Goal: Information Seeking & Learning: Learn about a topic

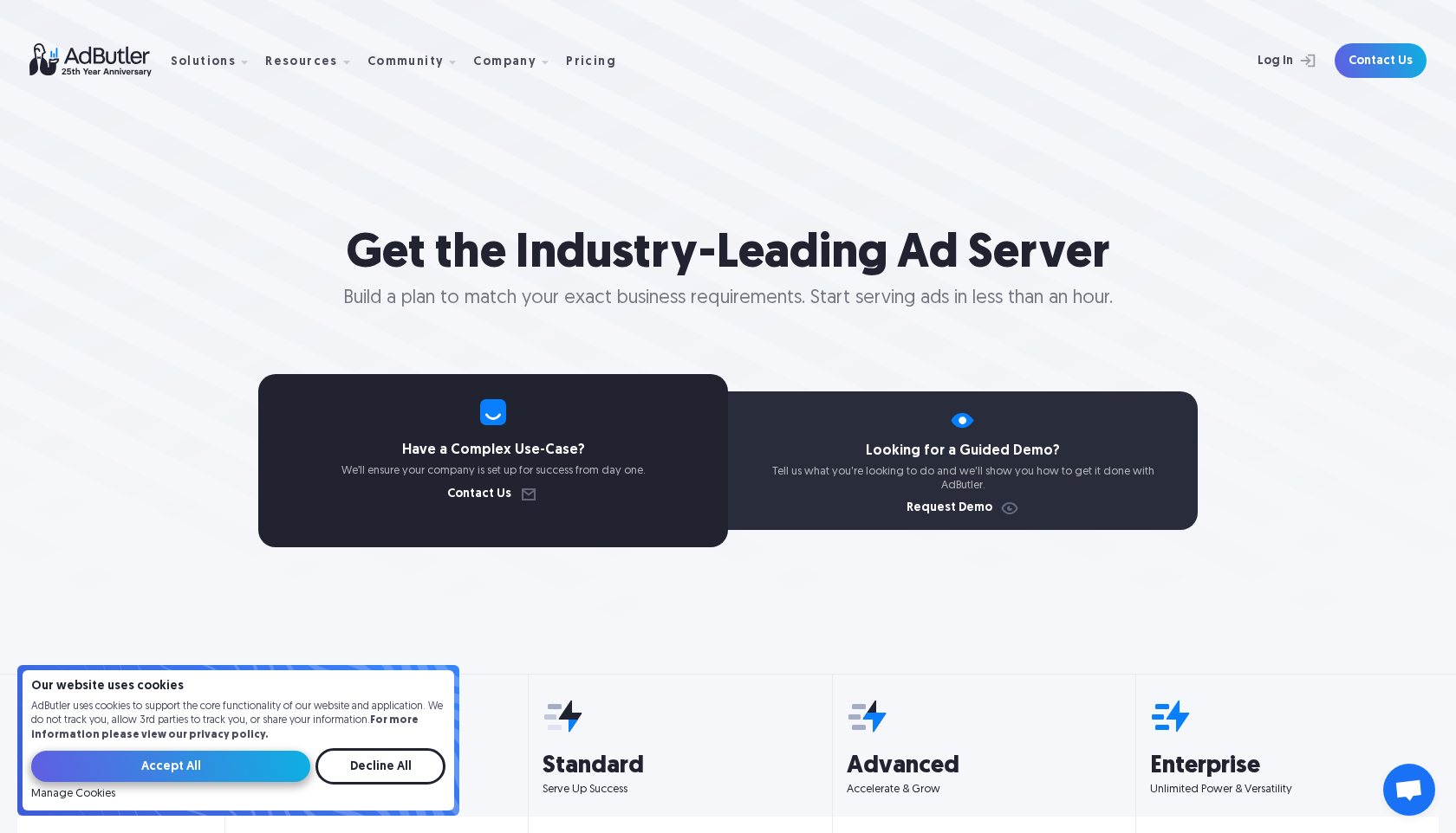
click at [274, 771] on input "Accept All" at bounding box center [170, 767] width 279 height 31
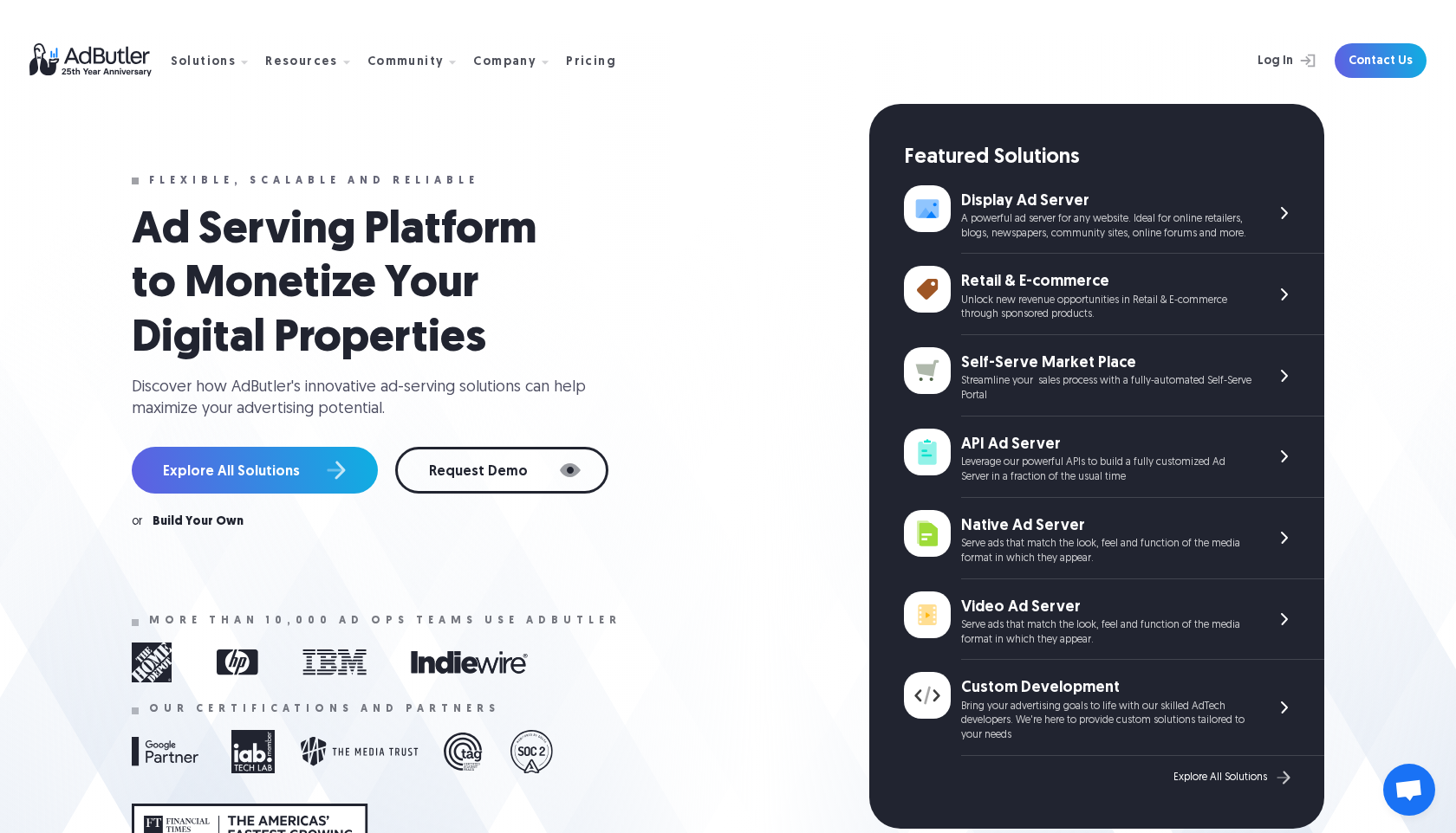
click at [576, 46] on nav "Solutions Display Ad Server Save time and increase revenue with The Ad Server. …" at bounding box center [400, 61] width 460 height 54
click at [575, 57] on div "Pricing" at bounding box center [590, 62] width 51 height 12
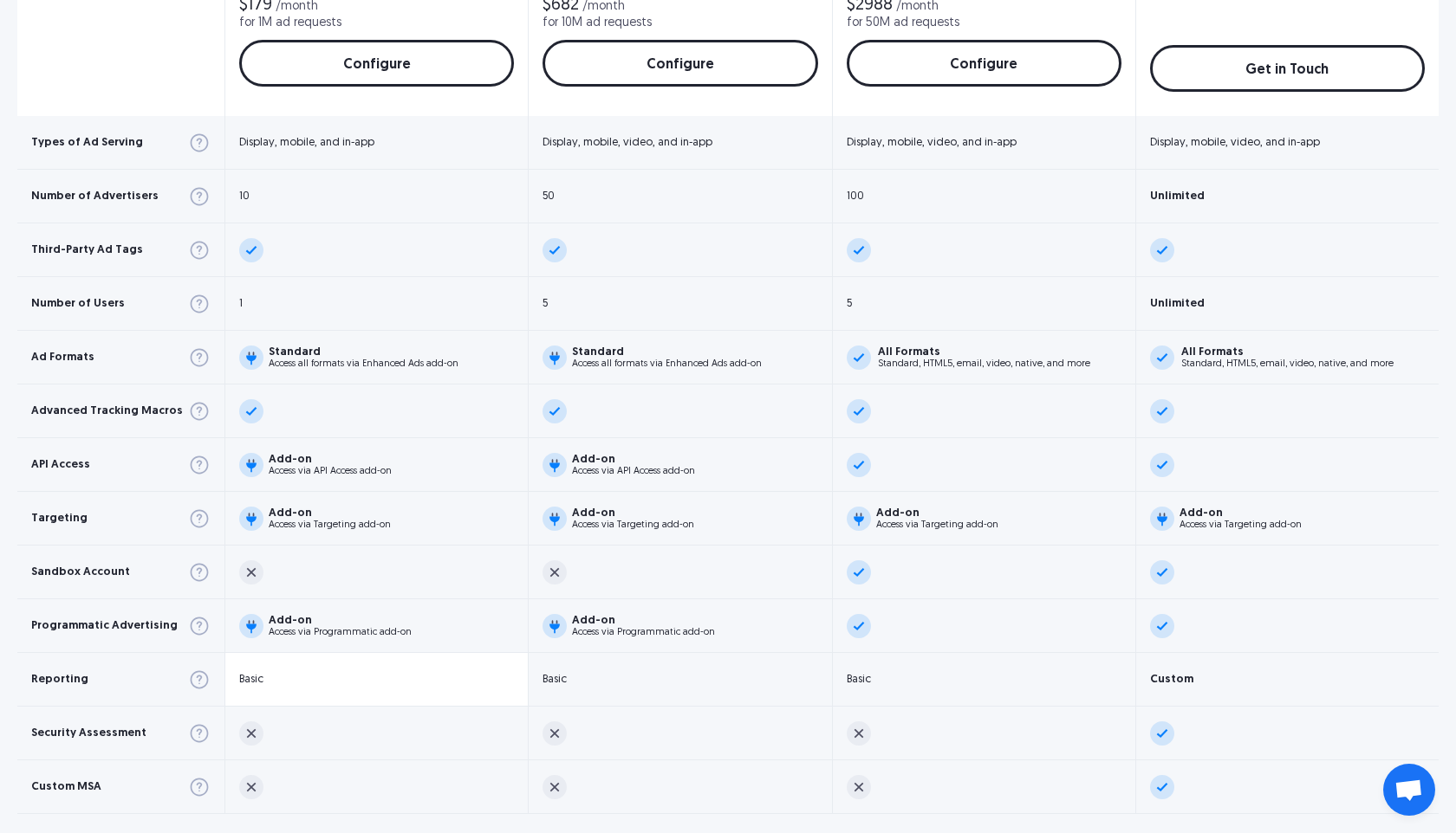
scroll to position [859, 0]
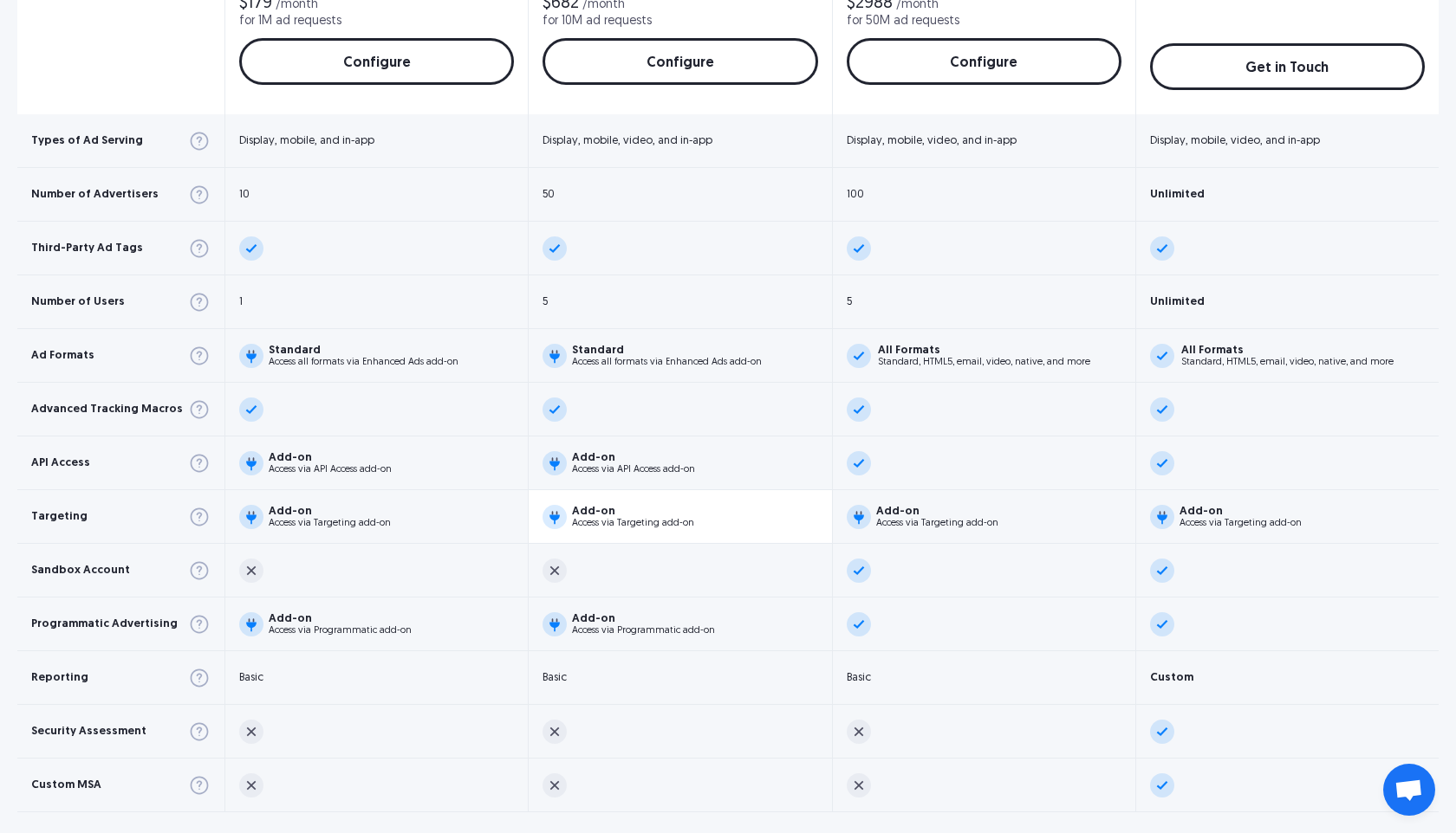
click at [542, 515] on img at bounding box center [554, 517] width 24 height 24
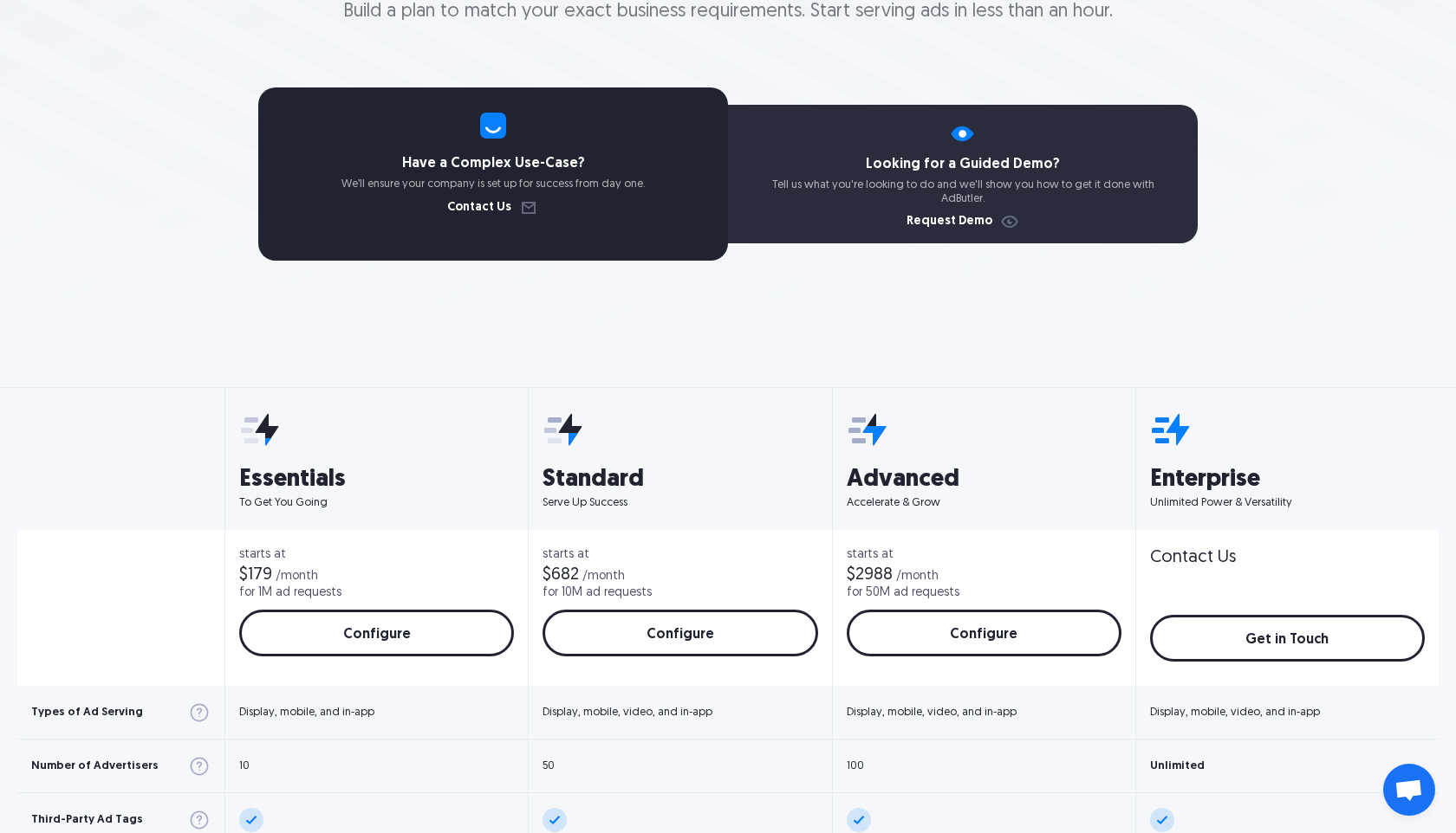
scroll to position [380, 0]
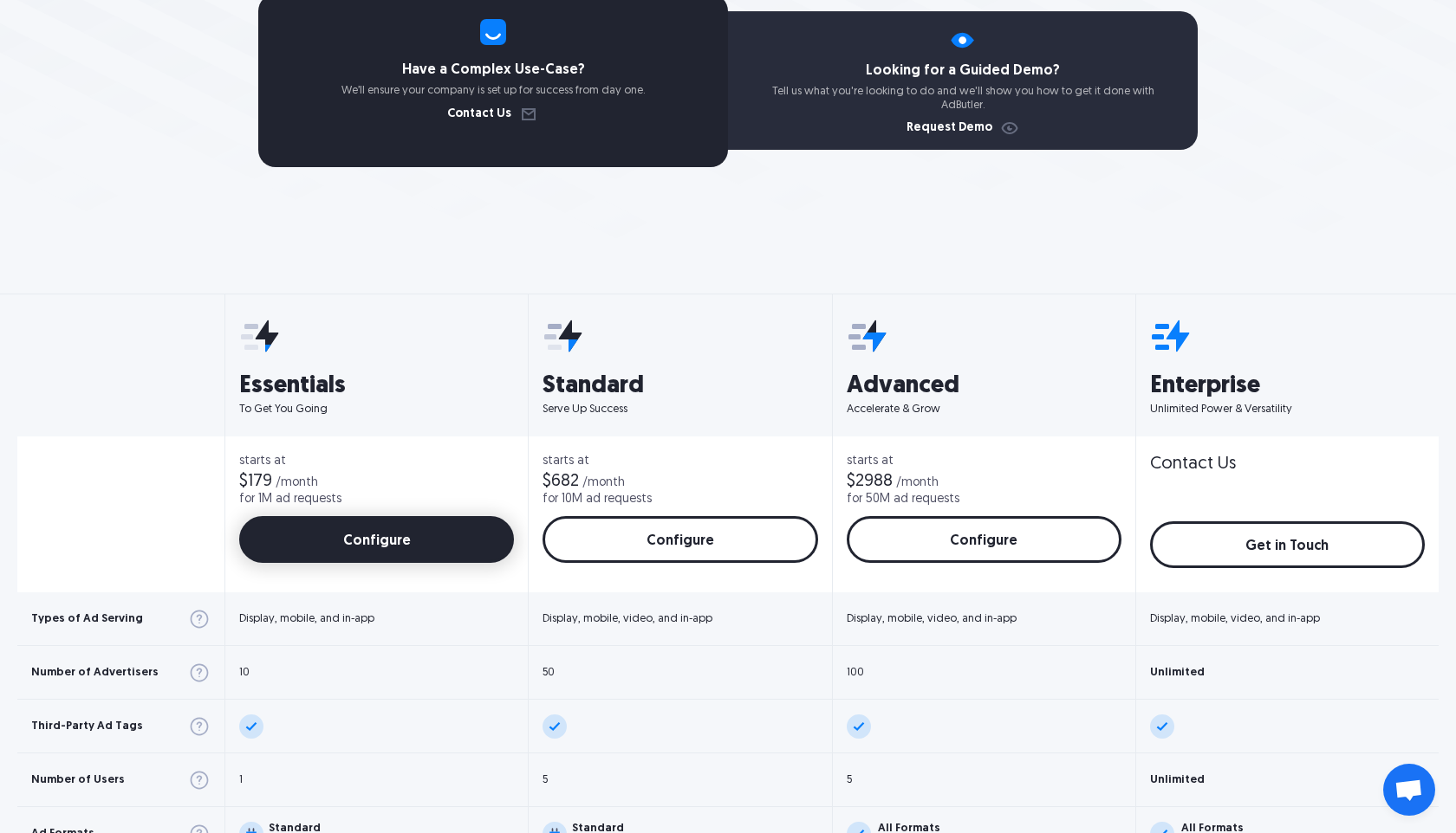
click at [394, 543] on link "Configure" at bounding box center [377, 539] width 274 height 47
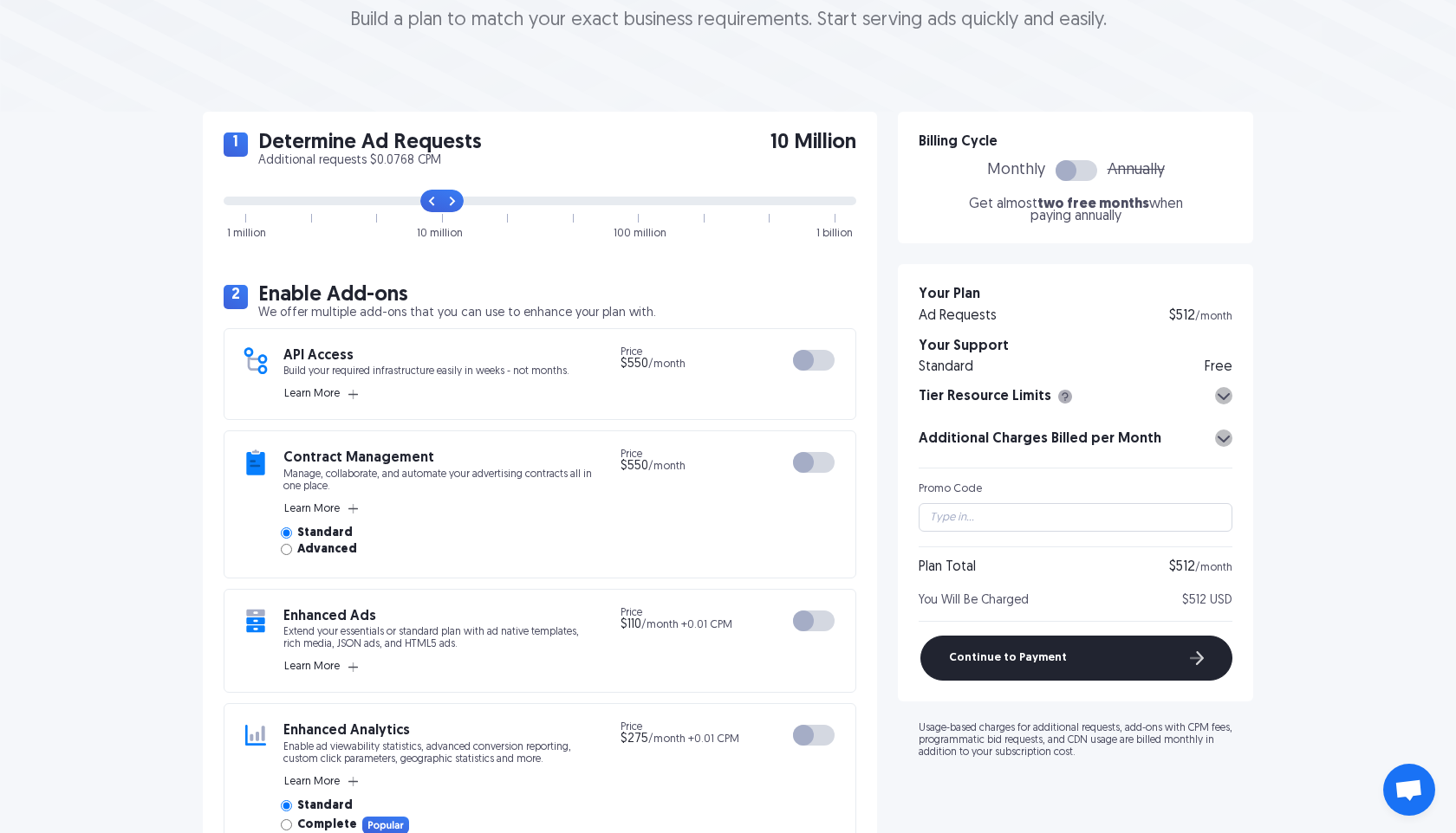
scroll to position [280, 0]
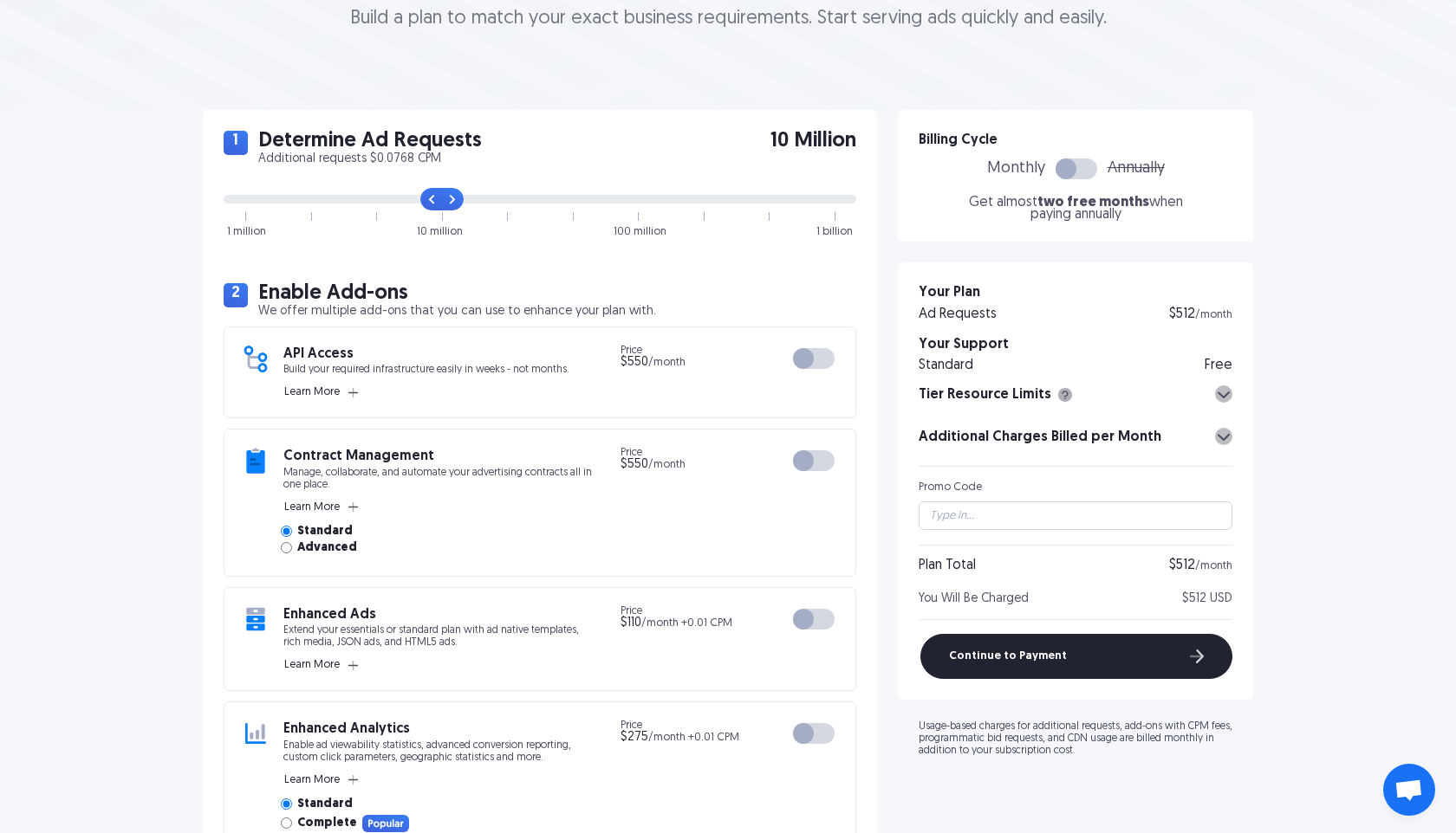
click at [1069, 166] on div at bounding box center [1066, 168] width 21 height 21
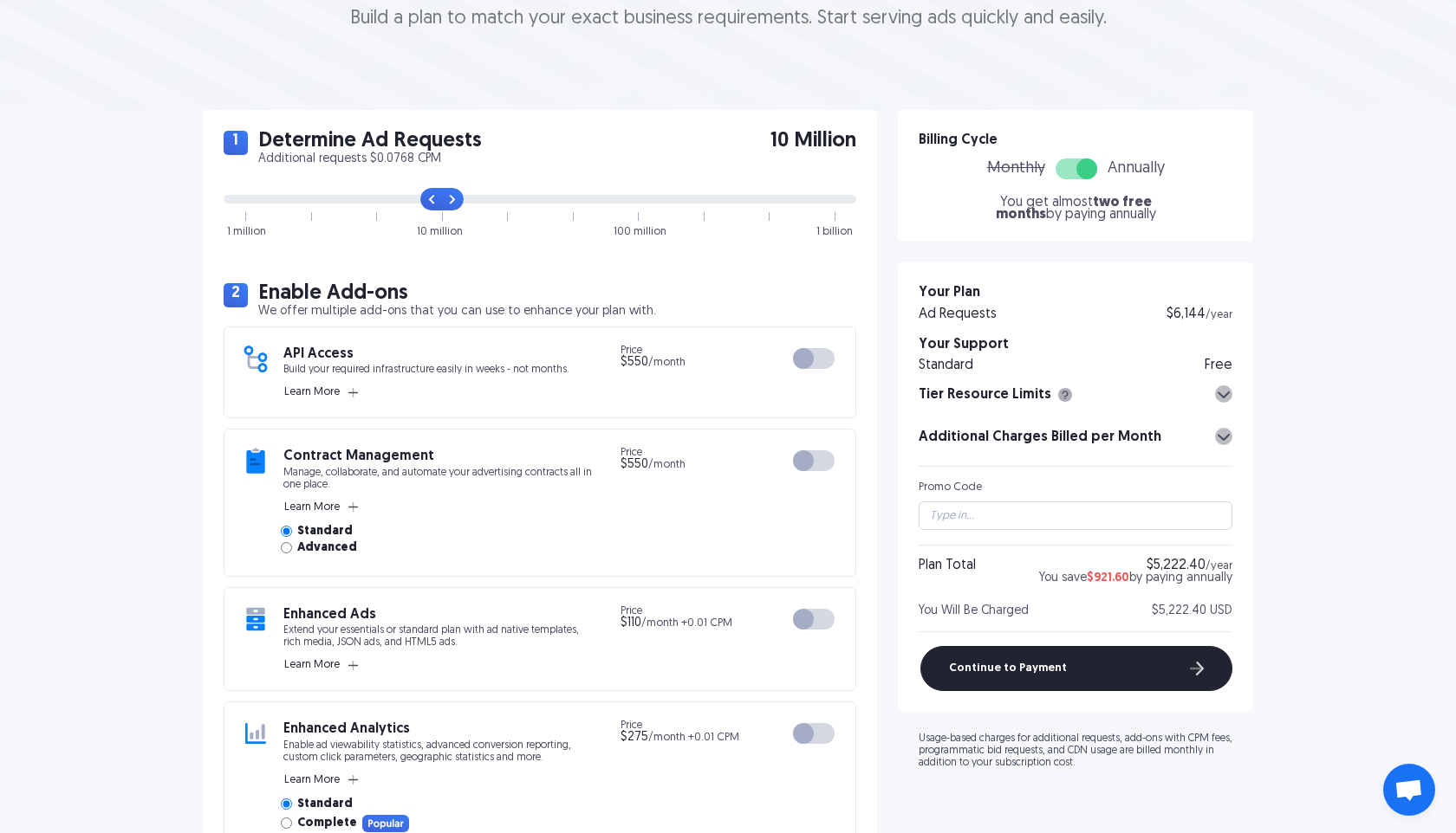
click at [1069, 166] on div at bounding box center [1076, 168] width 41 height 21
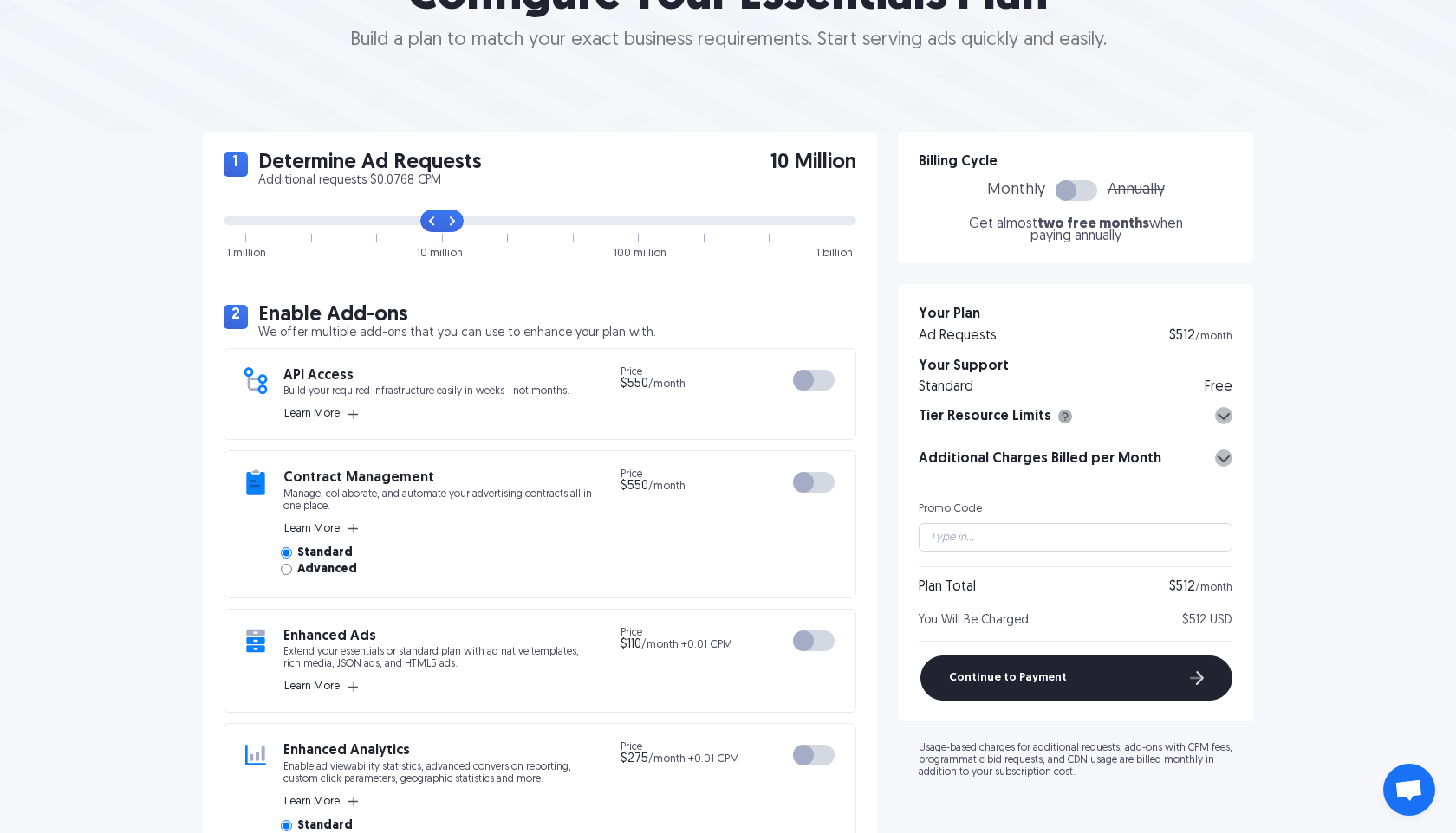
scroll to position [208, 0]
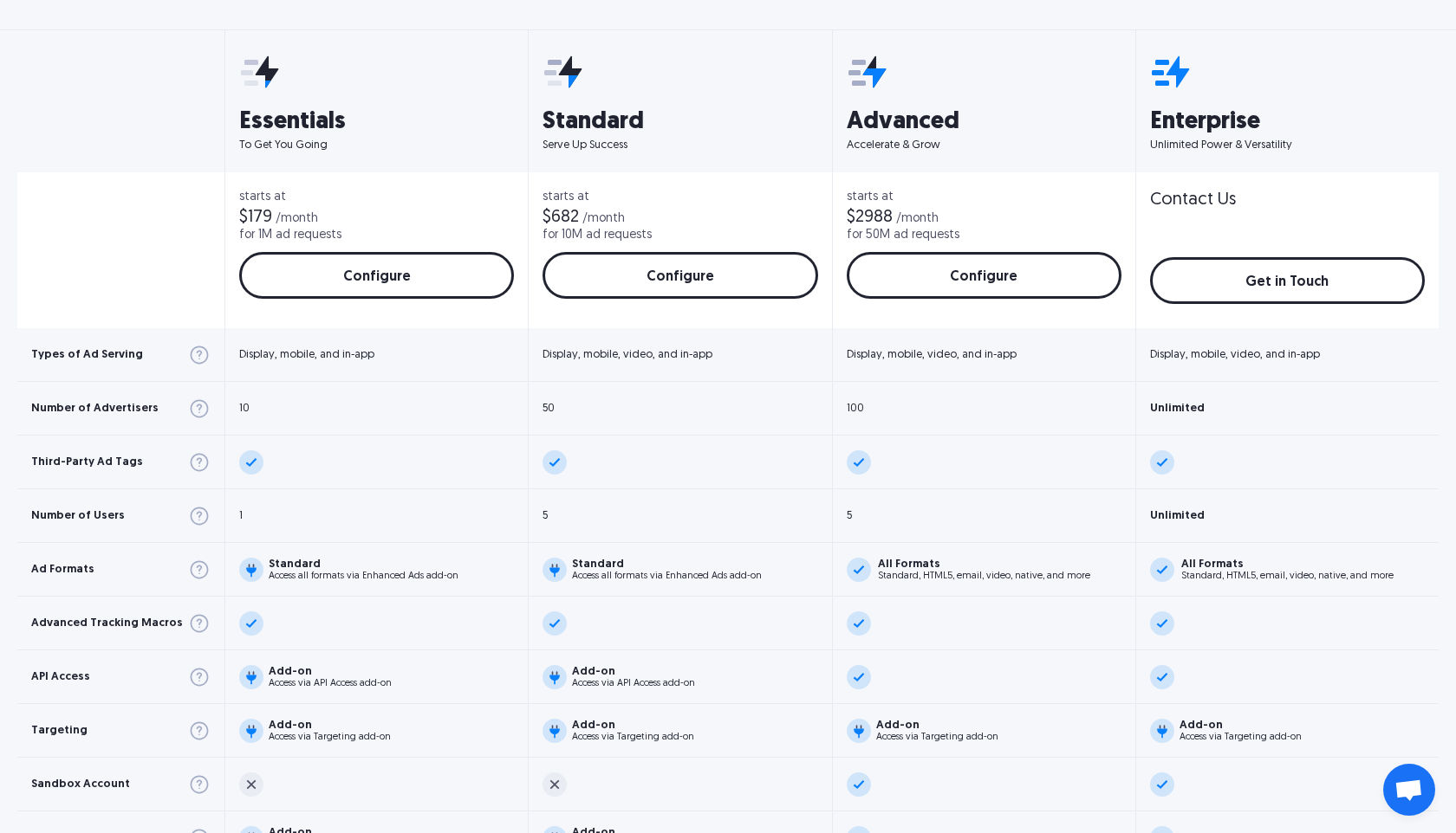
scroll to position [647, 0]
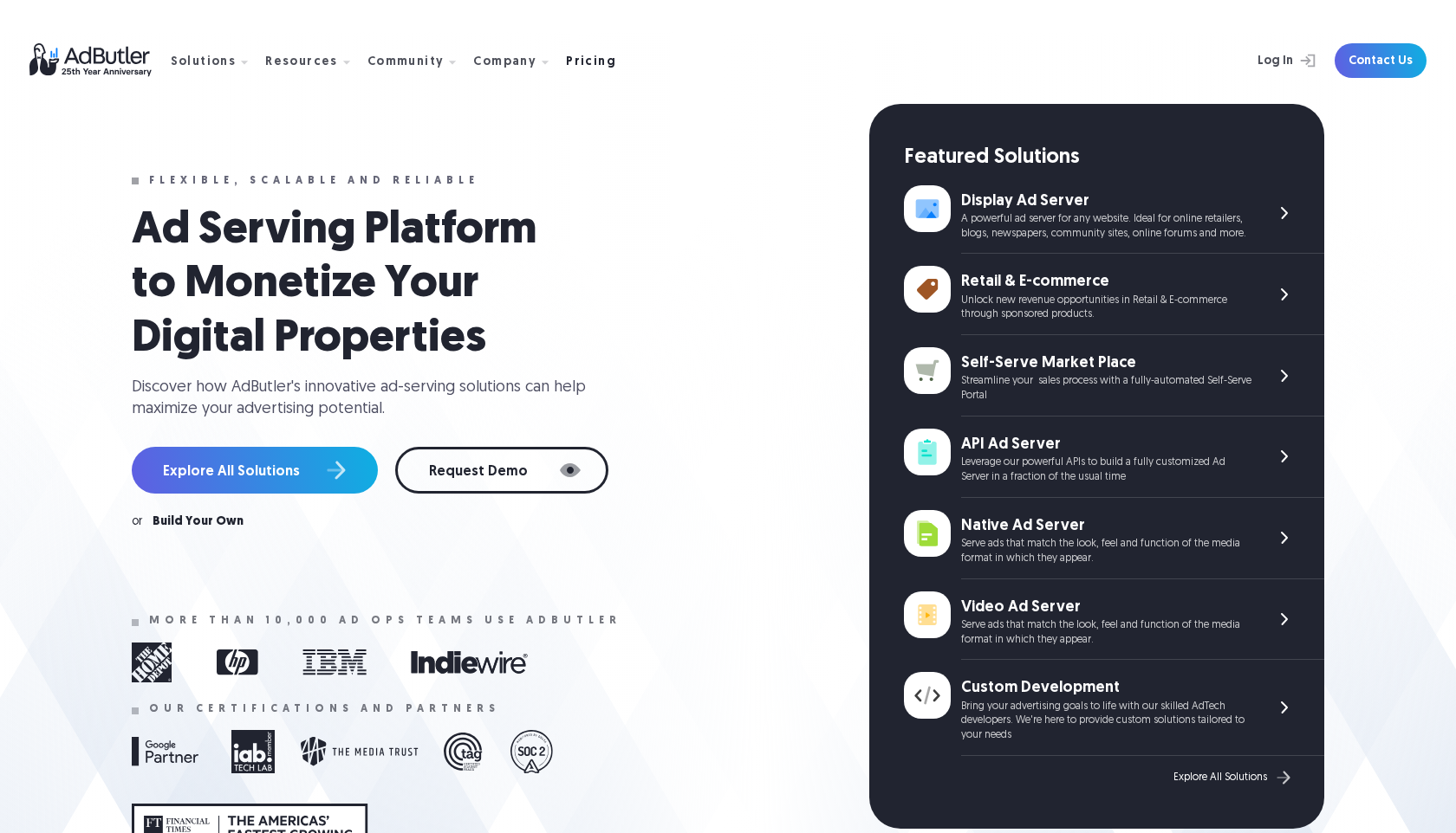
click at [584, 52] on link "Pricing" at bounding box center [598, 60] width 64 height 16
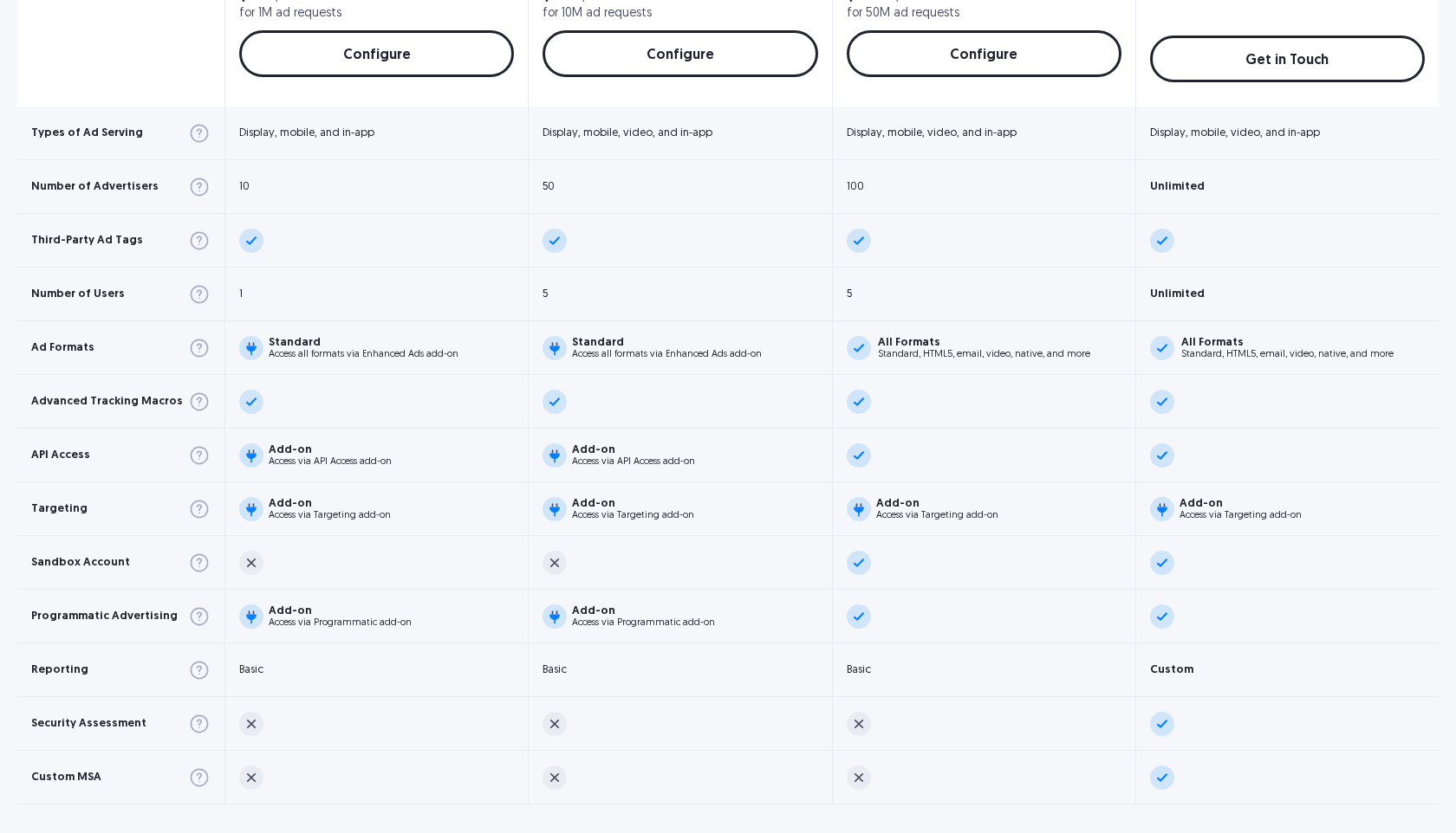
scroll to position [868, 0]
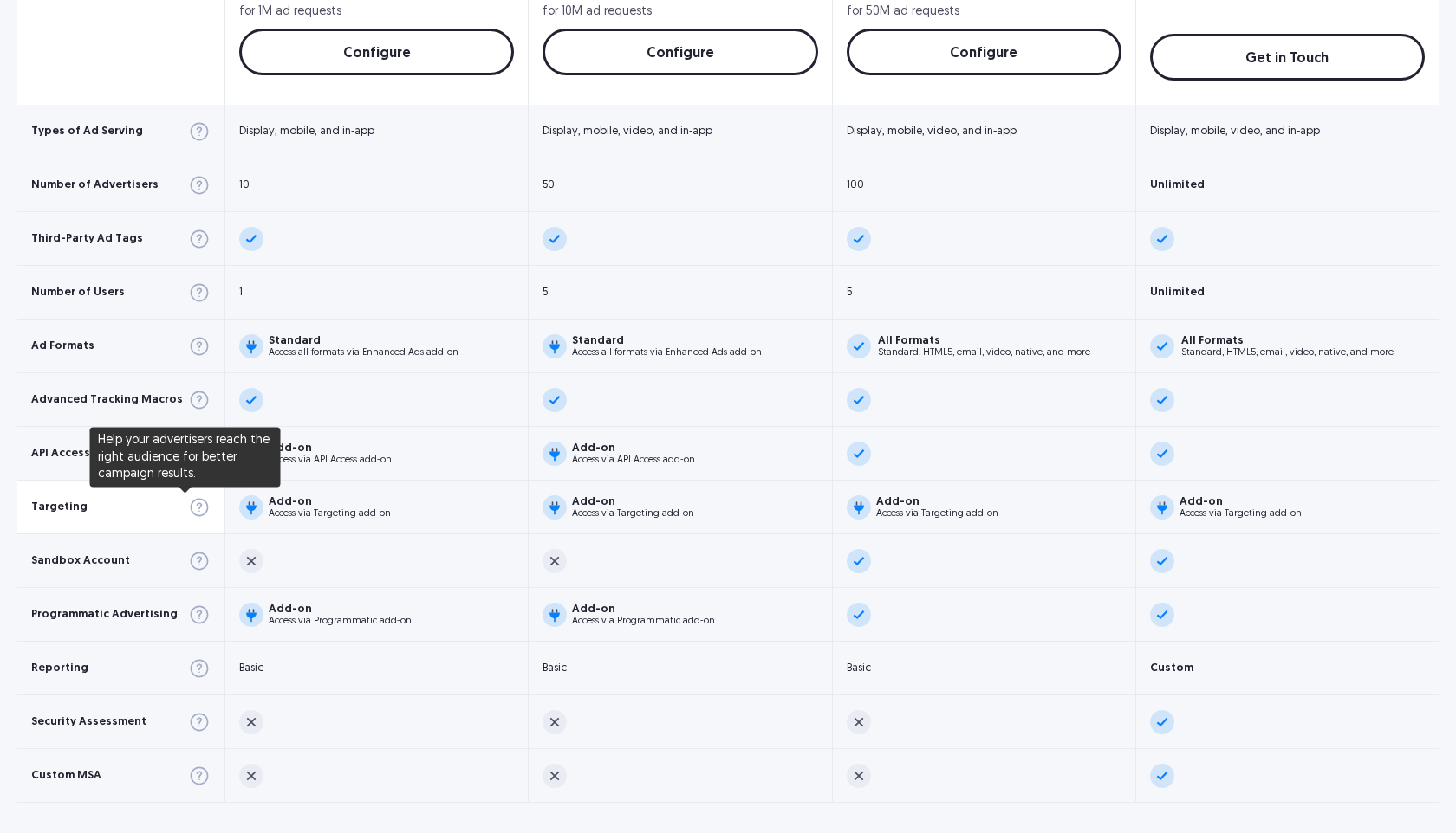
click at [188, 509] on img at bounding box center [199, 507] width 22 height 22
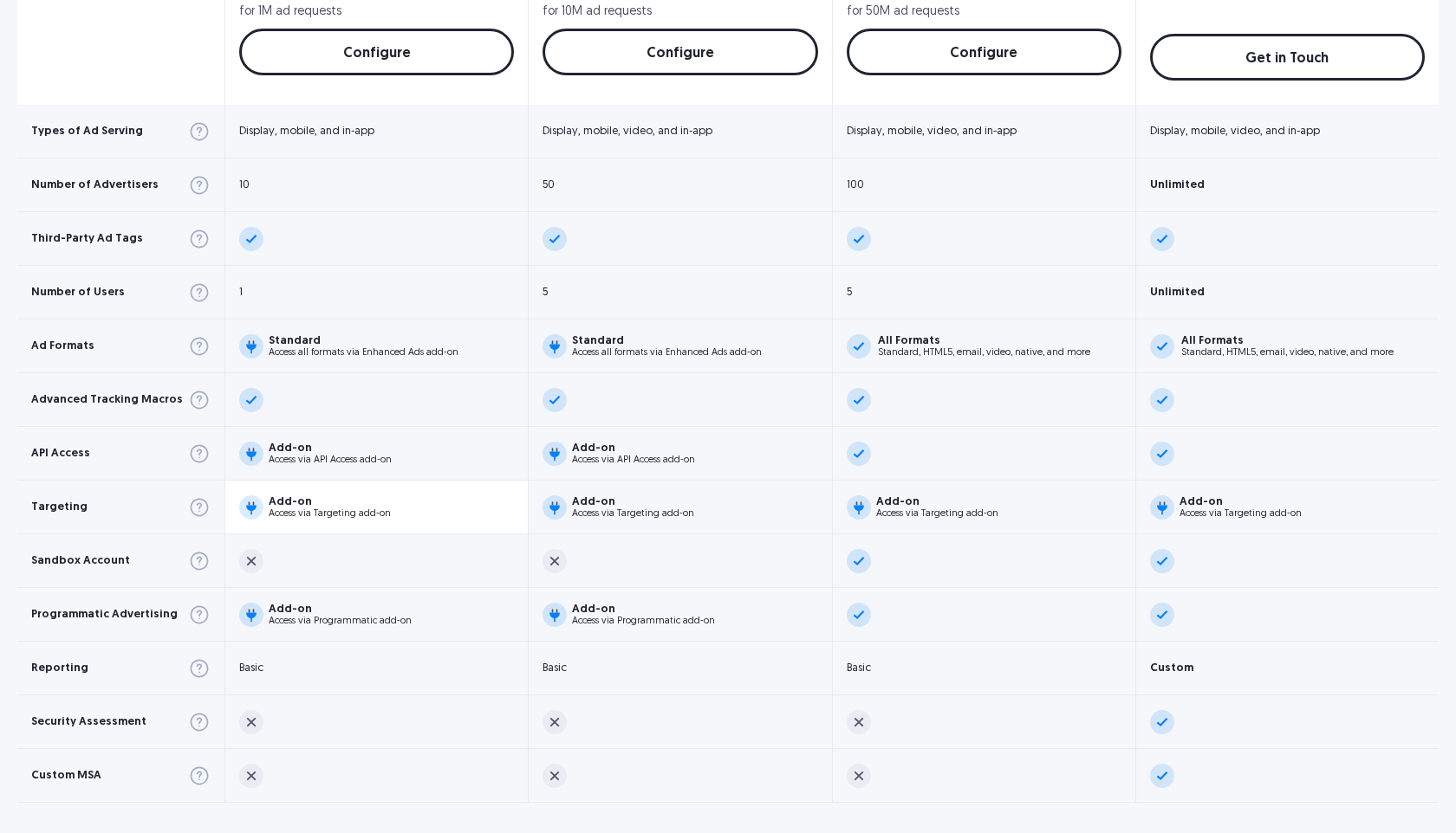
click at [281, 509] on div "Access via Targeting add-on" at bounding box center [330, 514] width 122 height 9
click at [273, 503] on div "Add-on" at bounding box center [330, 502] width 122 height 11
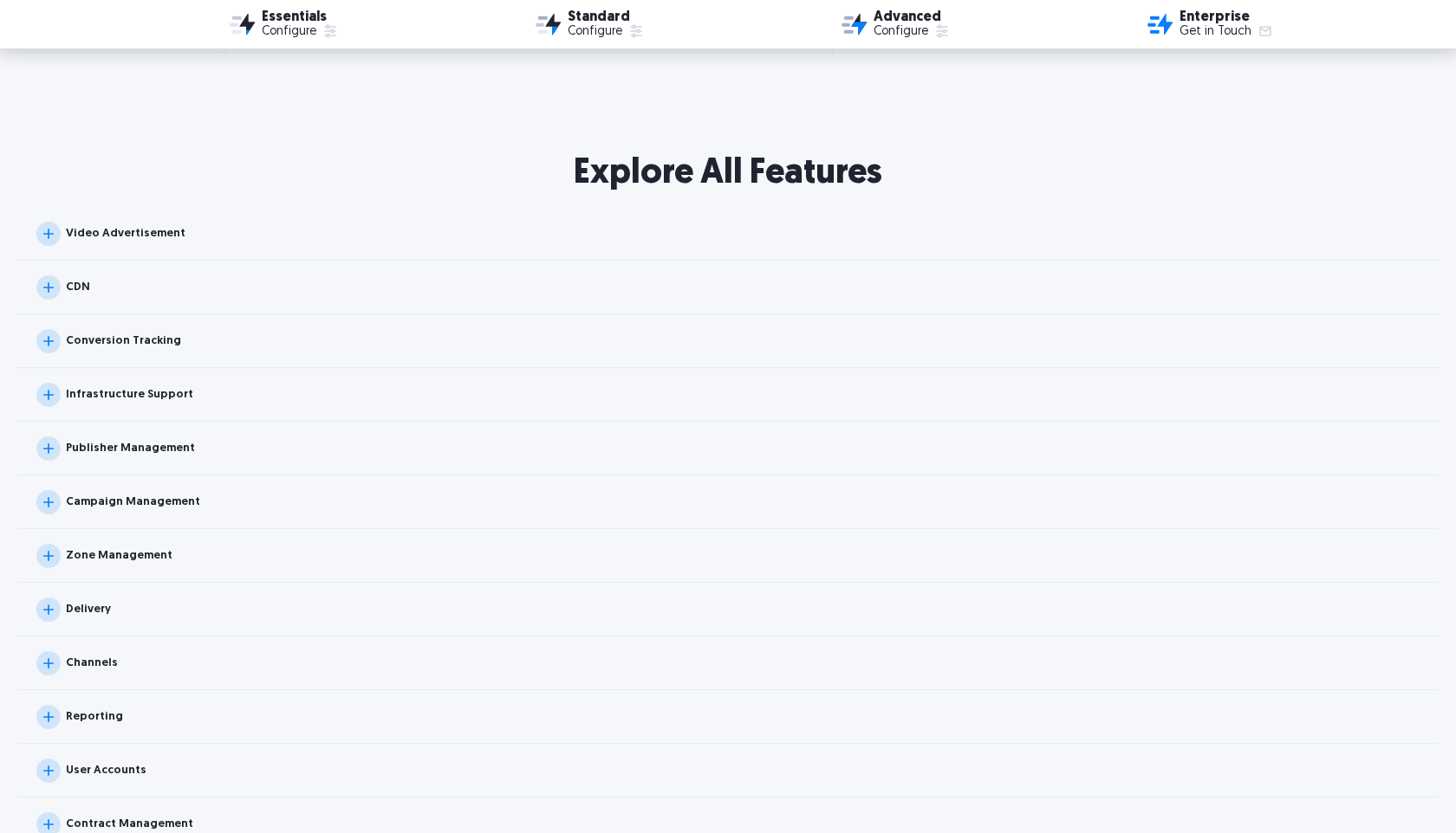
scroll to position [1622, 0]
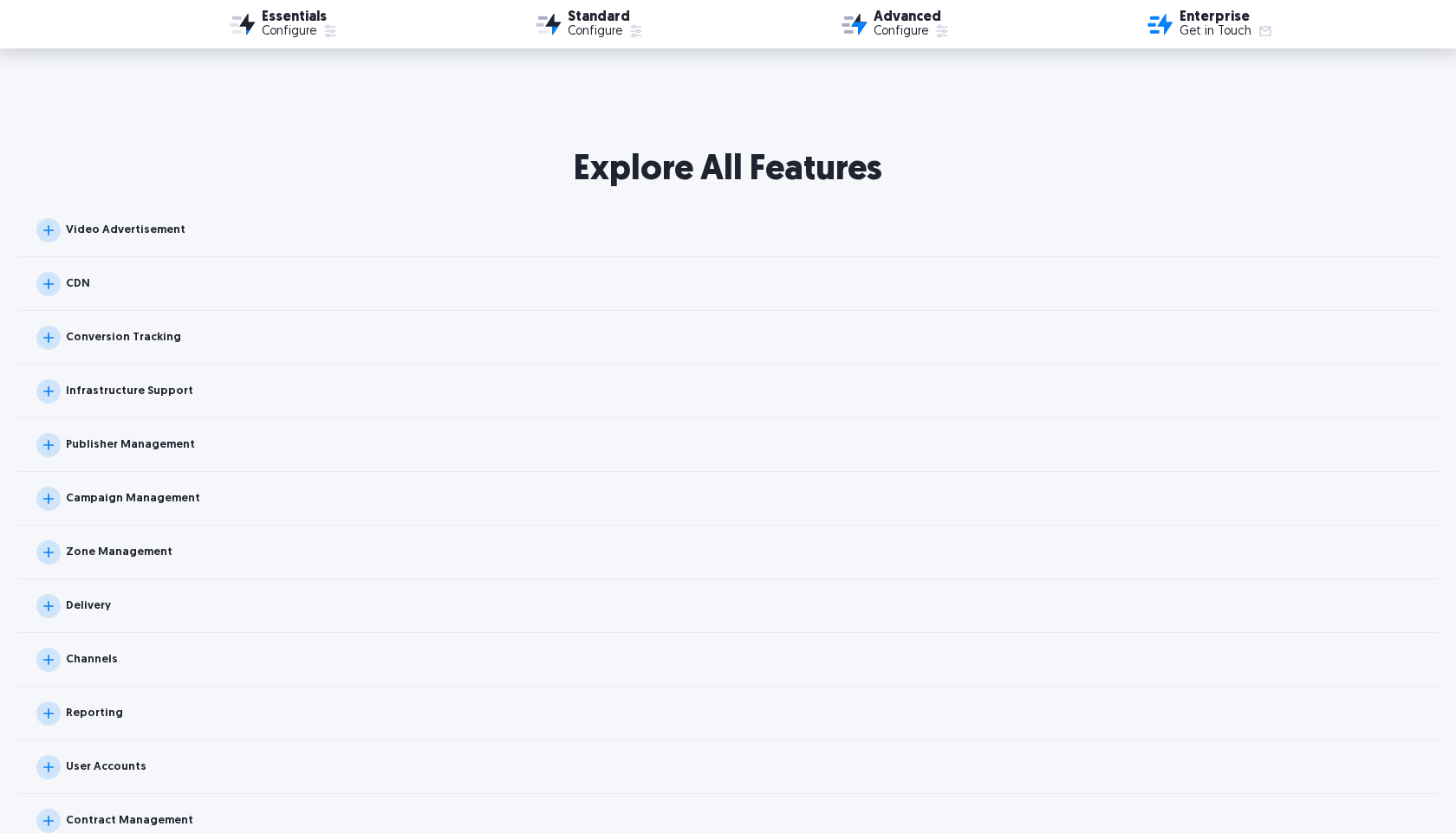
click at [52, 548] on img at bounding box center [49, 552] width 24 height 24
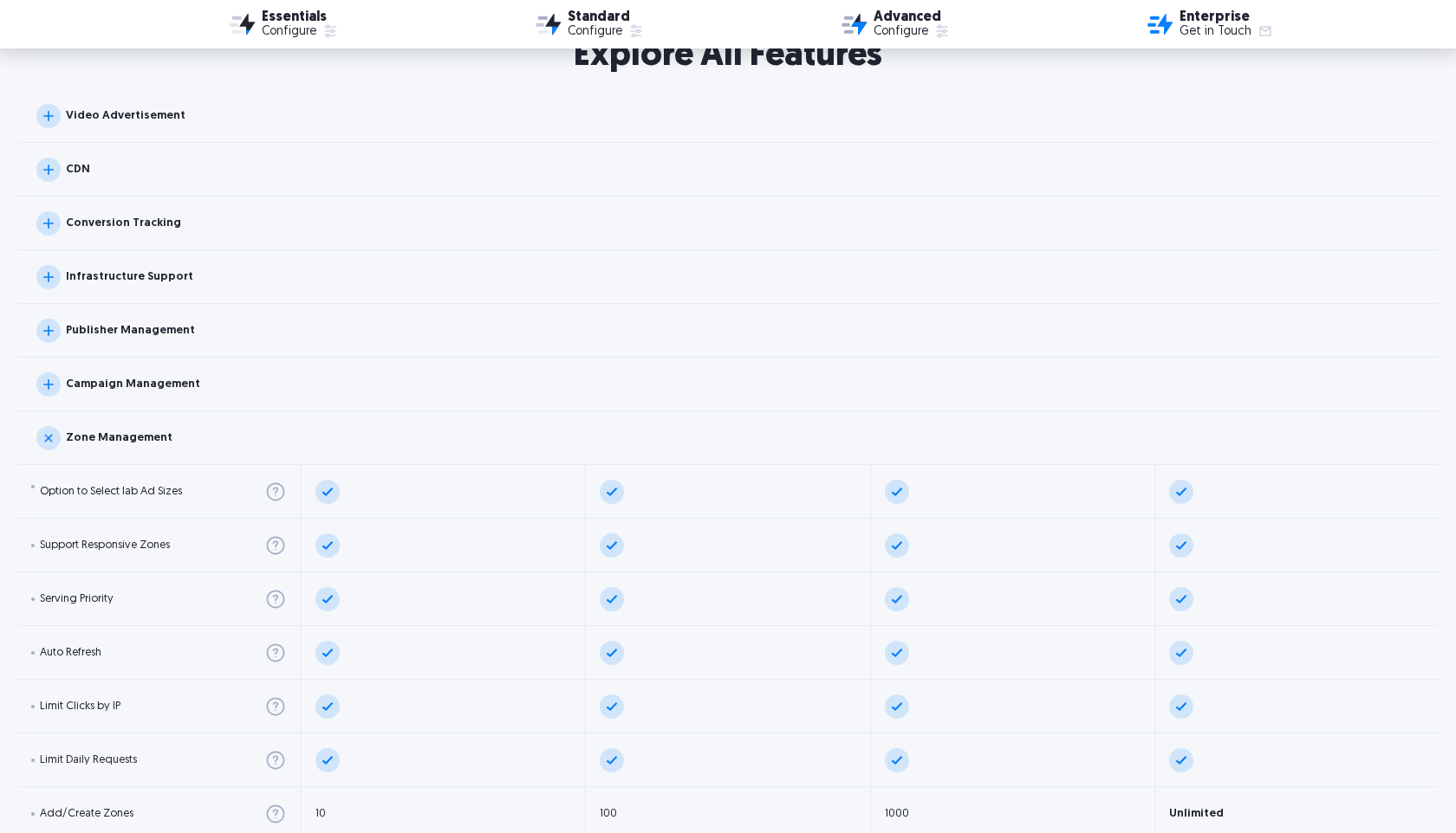
scroll to position [1734, 0]
click at [97, 381] on div "Campaign Management" at bounding box center [134, 386] width 134 height 11
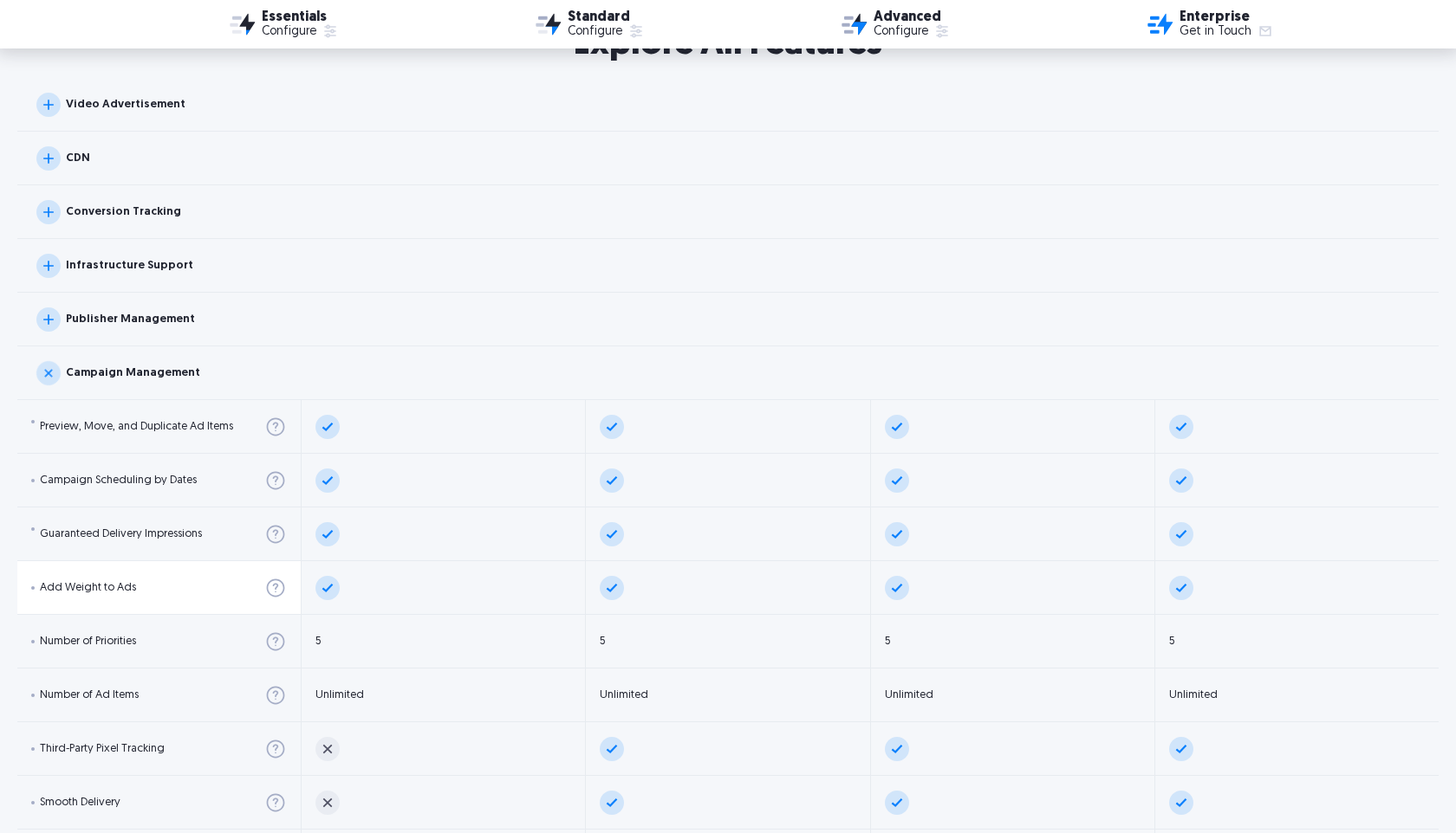
scroll to position [1743, 0]
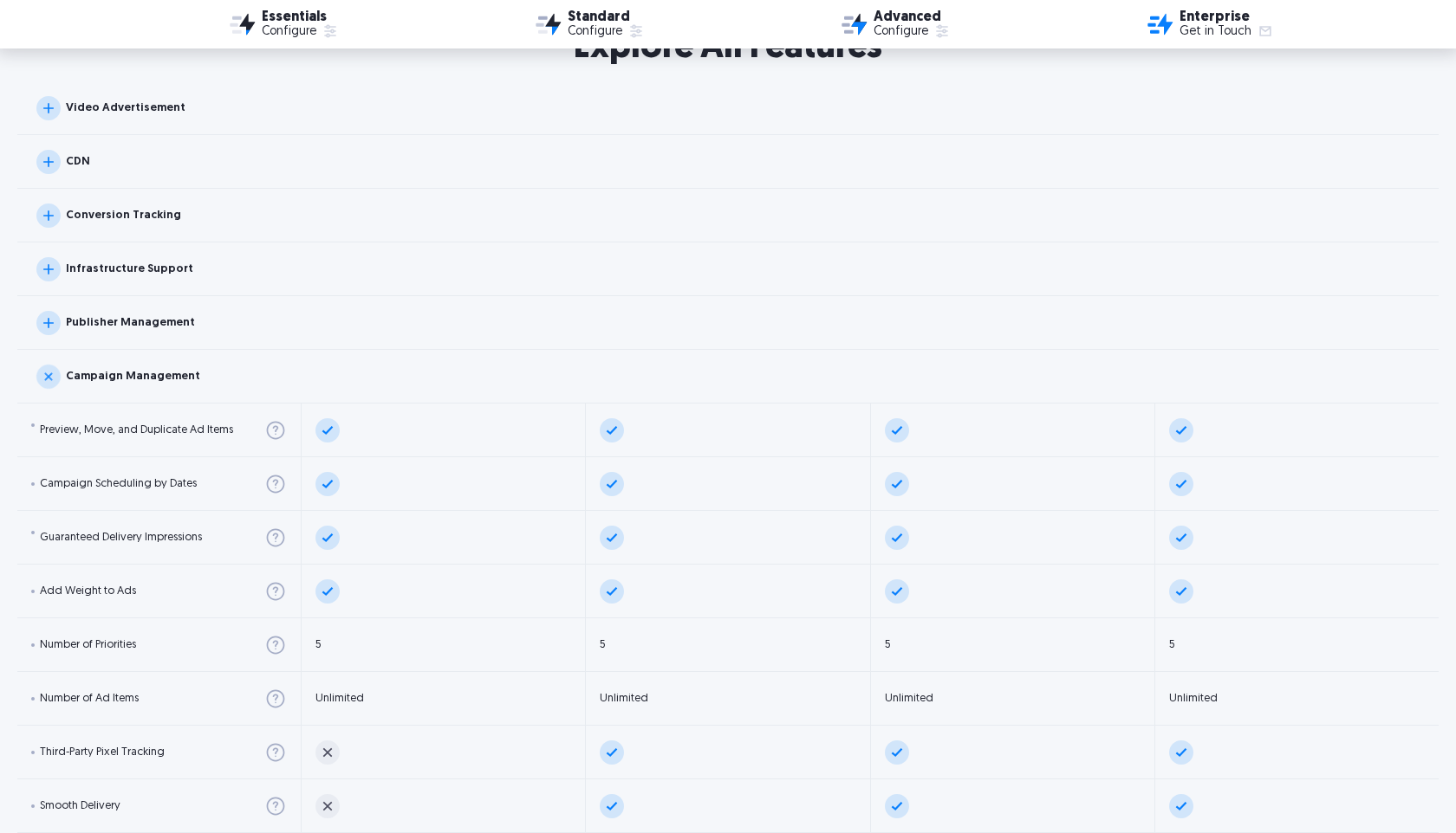
click at [51, 365] on img at bounding box center [49, 377] width 35 height 35
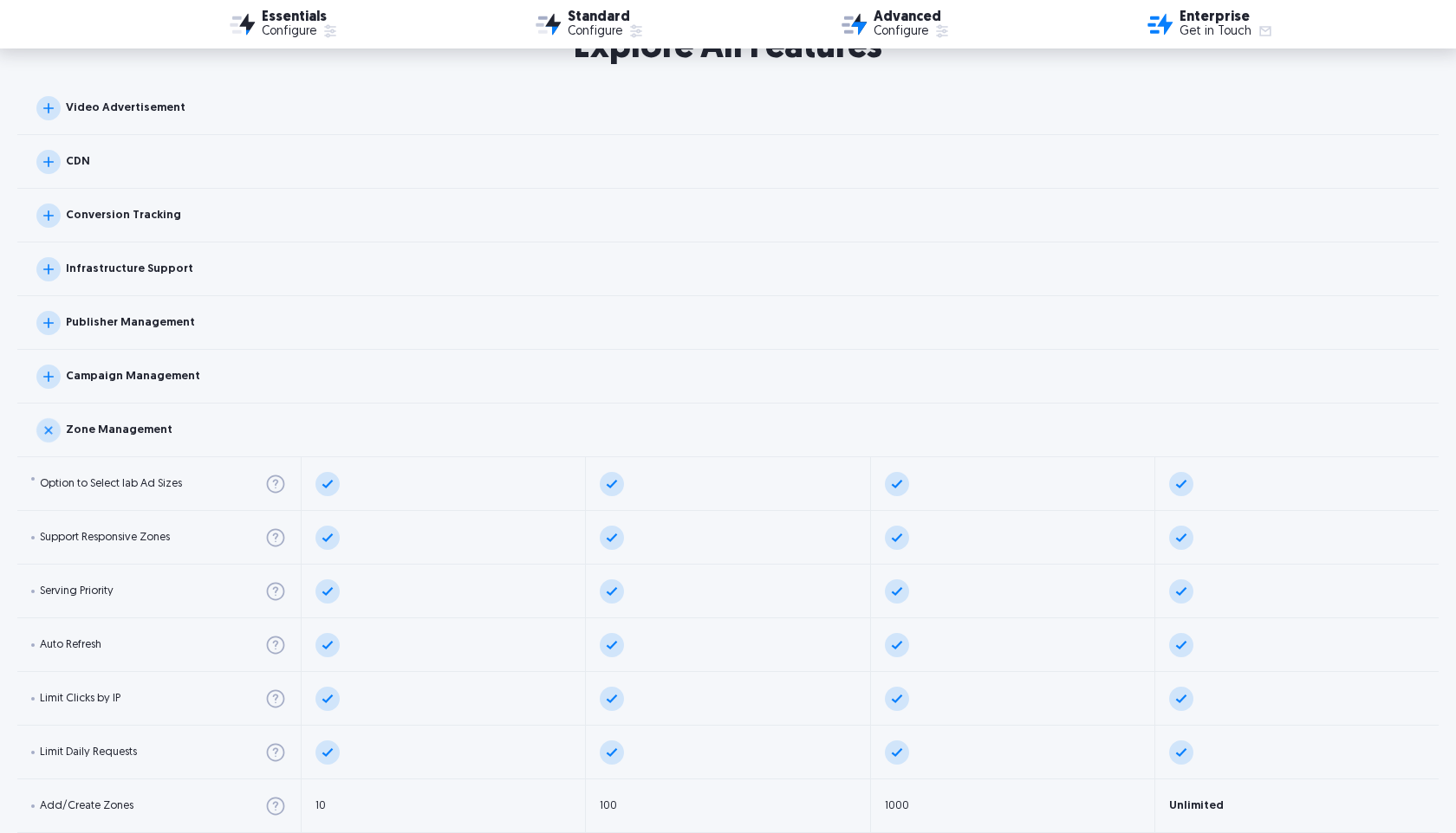
click at [57, 320] on img at bounding box center [49, 323] width 24 height 24
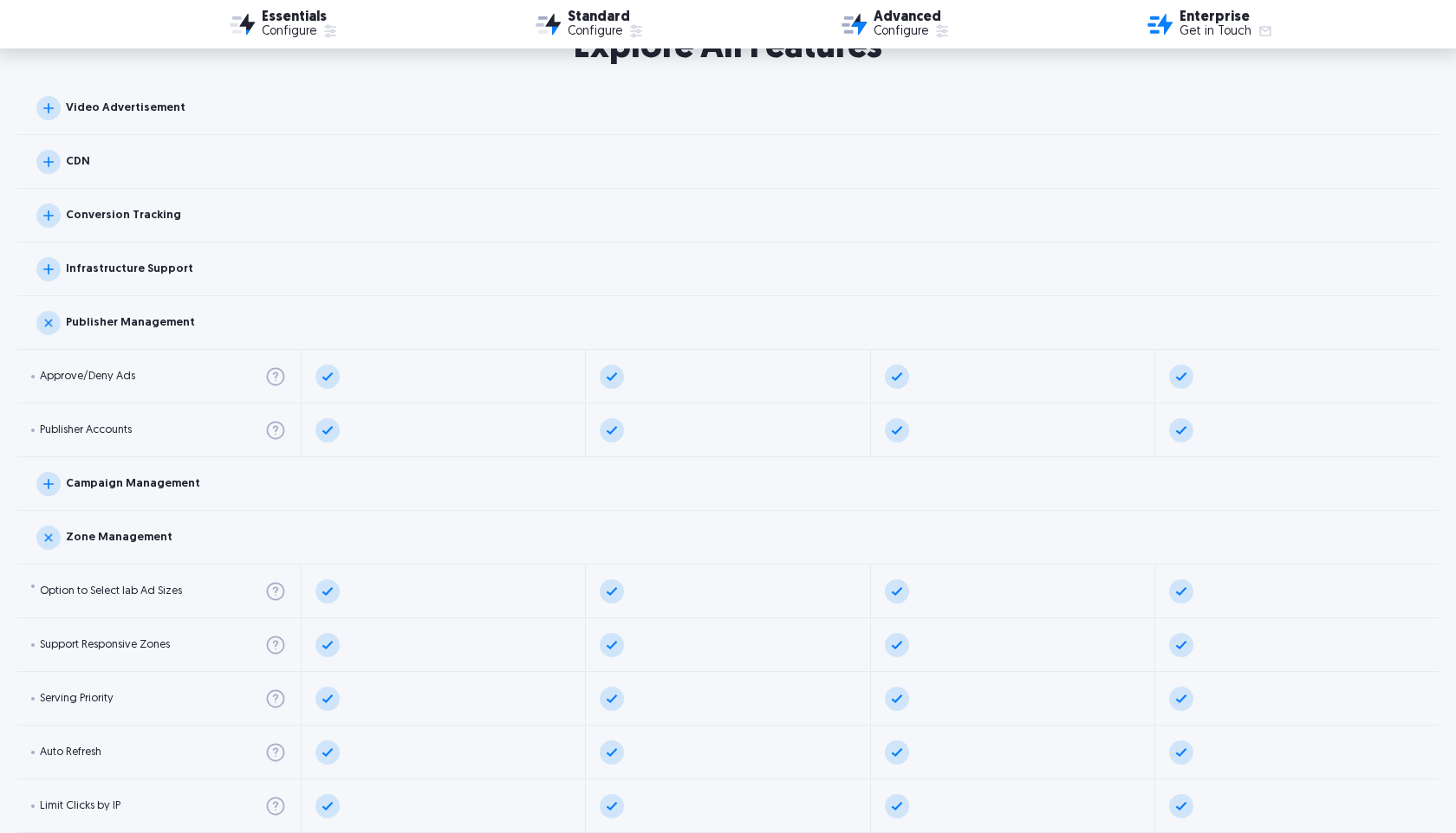
click at [58, 320] on img at bounding box center [49, 323] width 35 height 35
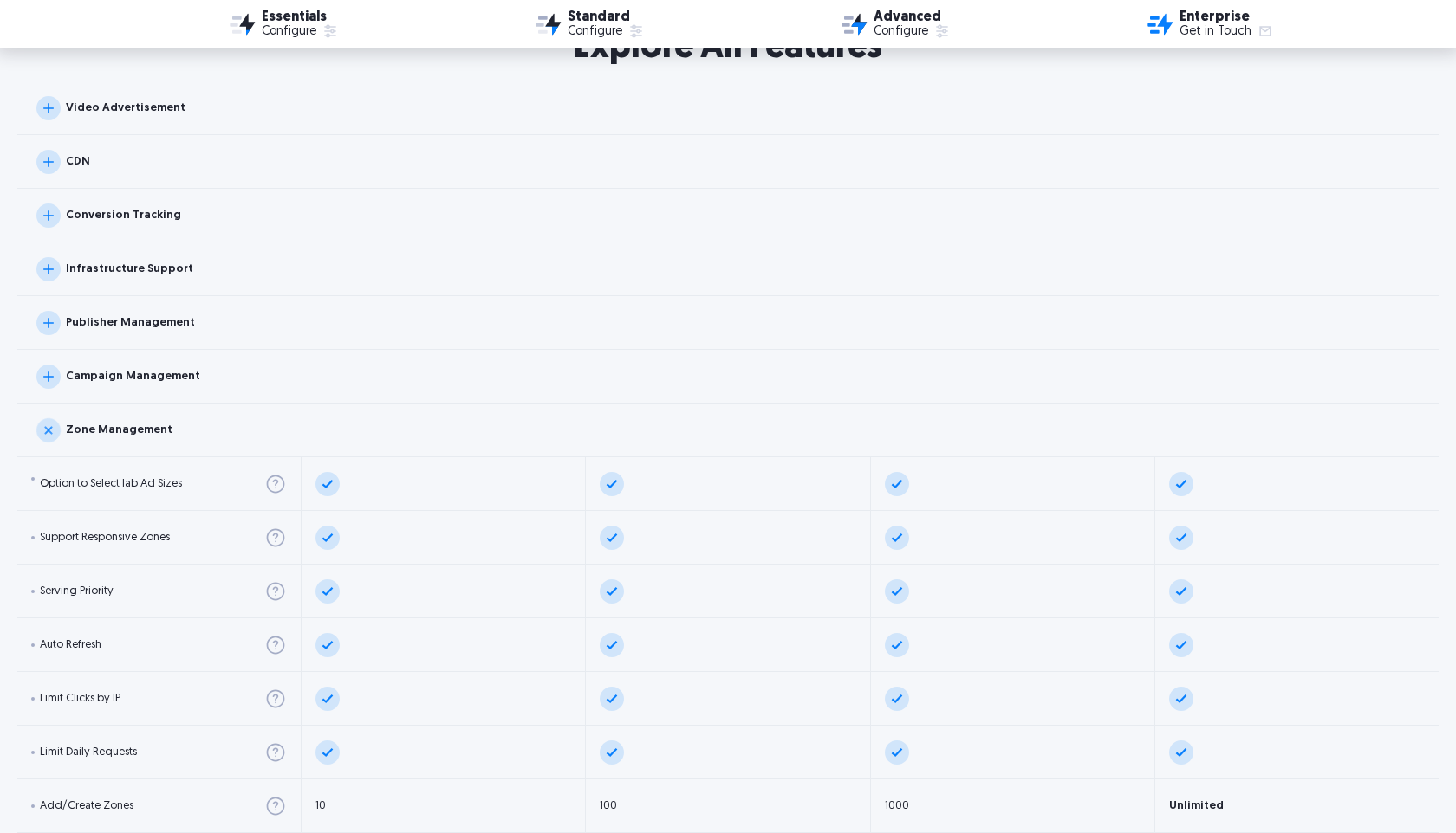
click at [55, 278] on img at bounding box center [49, 269] width 24 height 24
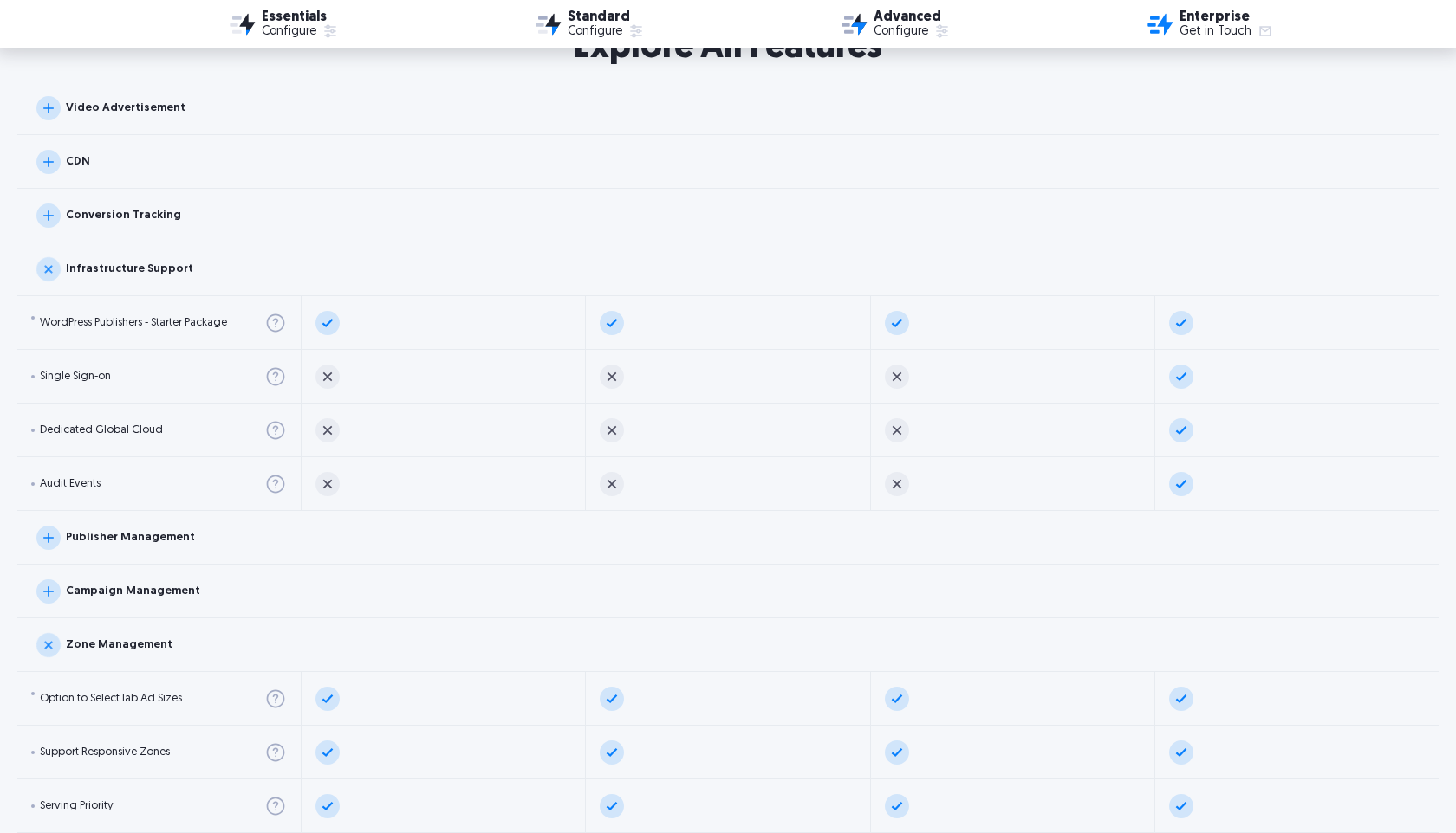
click at [55, 278] on img at bounding box center [49, 270] width 35 height 35
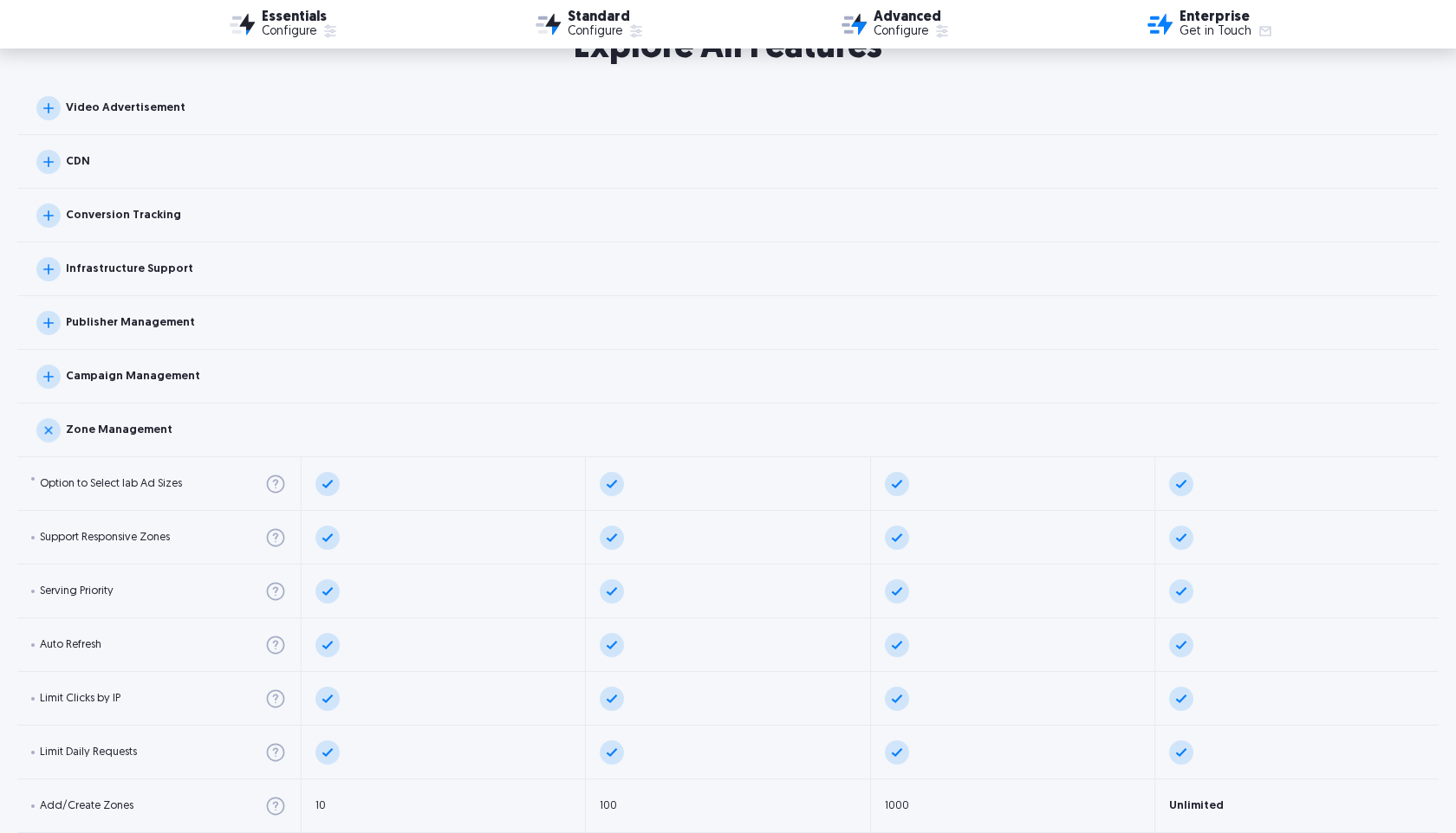
click at [53, 227] on div "Conversion Tracking" at bounding box center [728, 215] width 1421 height 53
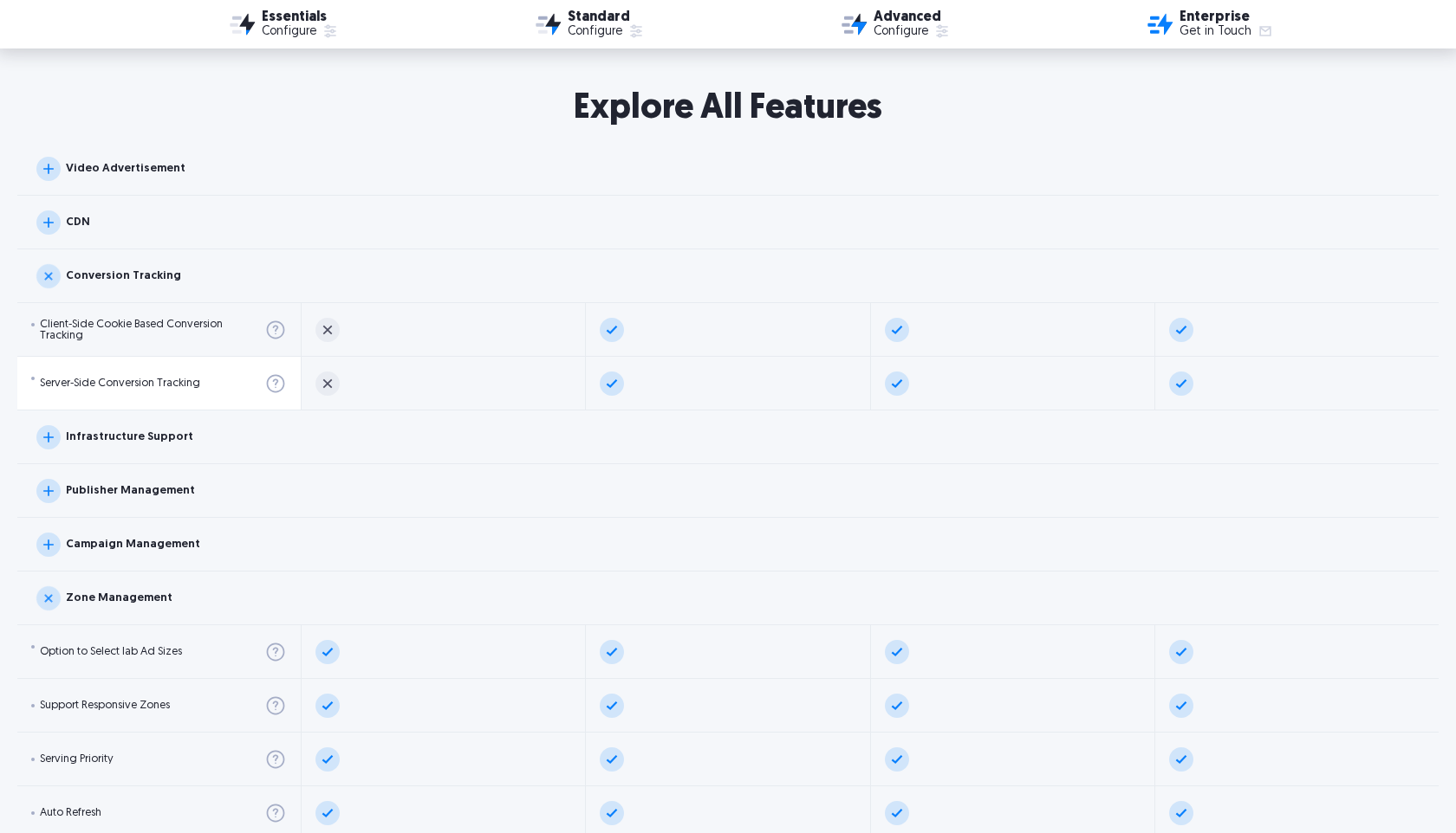
scroll to position [1680, 0]
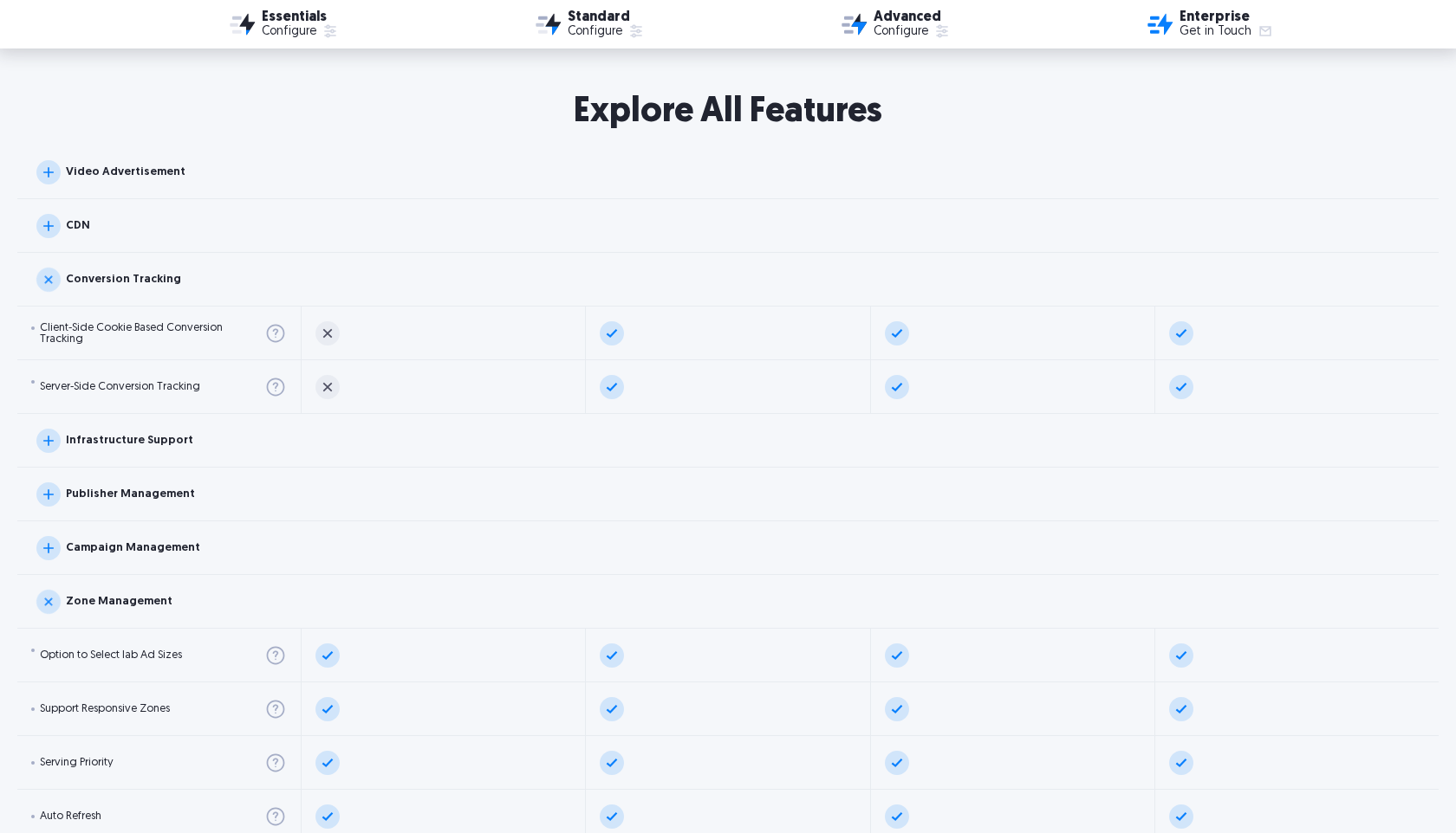
click at [57, 221] on img at bounding box center [49, 226] width 24 height 24
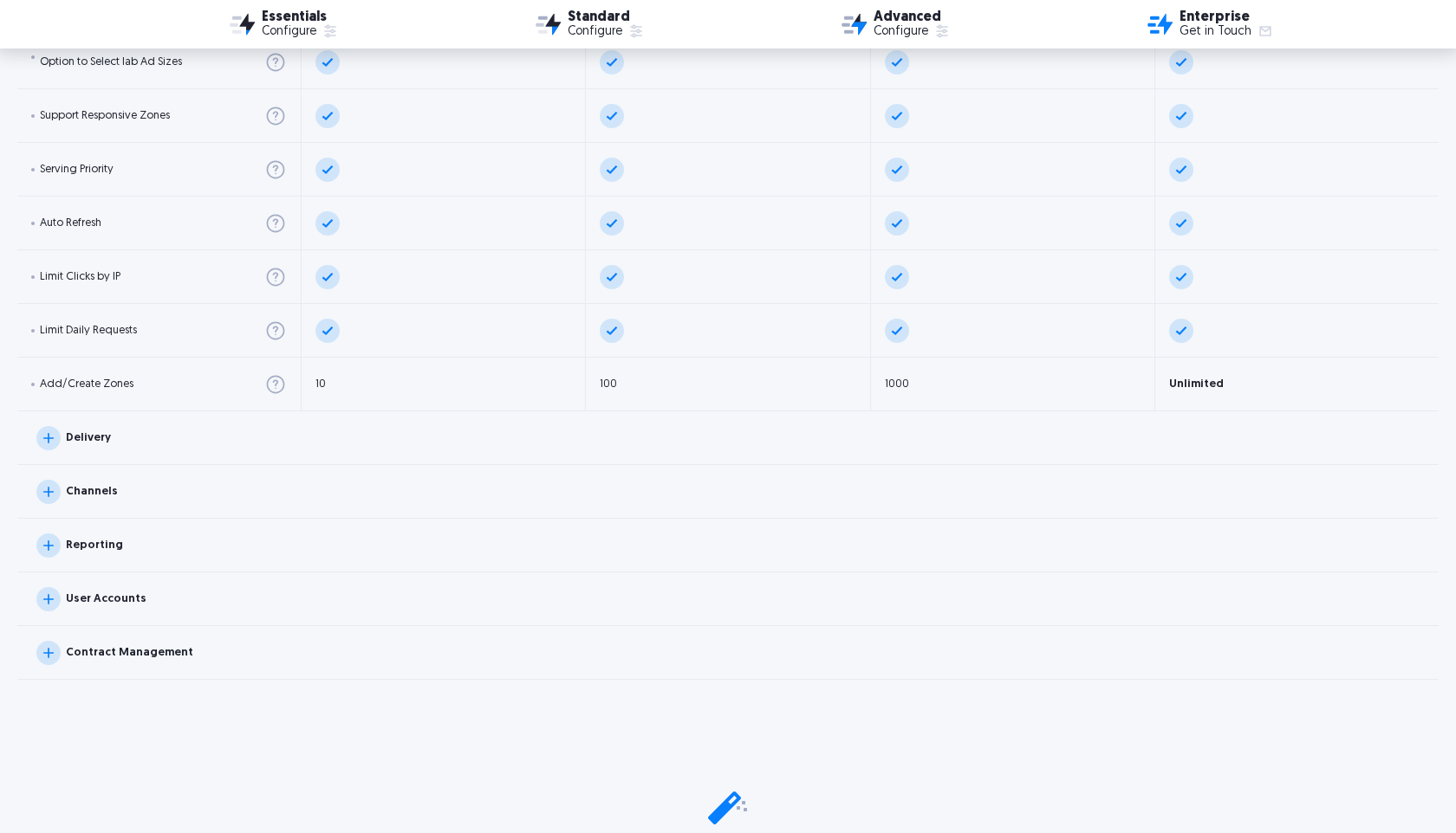
scroll to position [2435, 0]
click at [57, 601] on img at bounding box center [49, 598] width 24 height 24
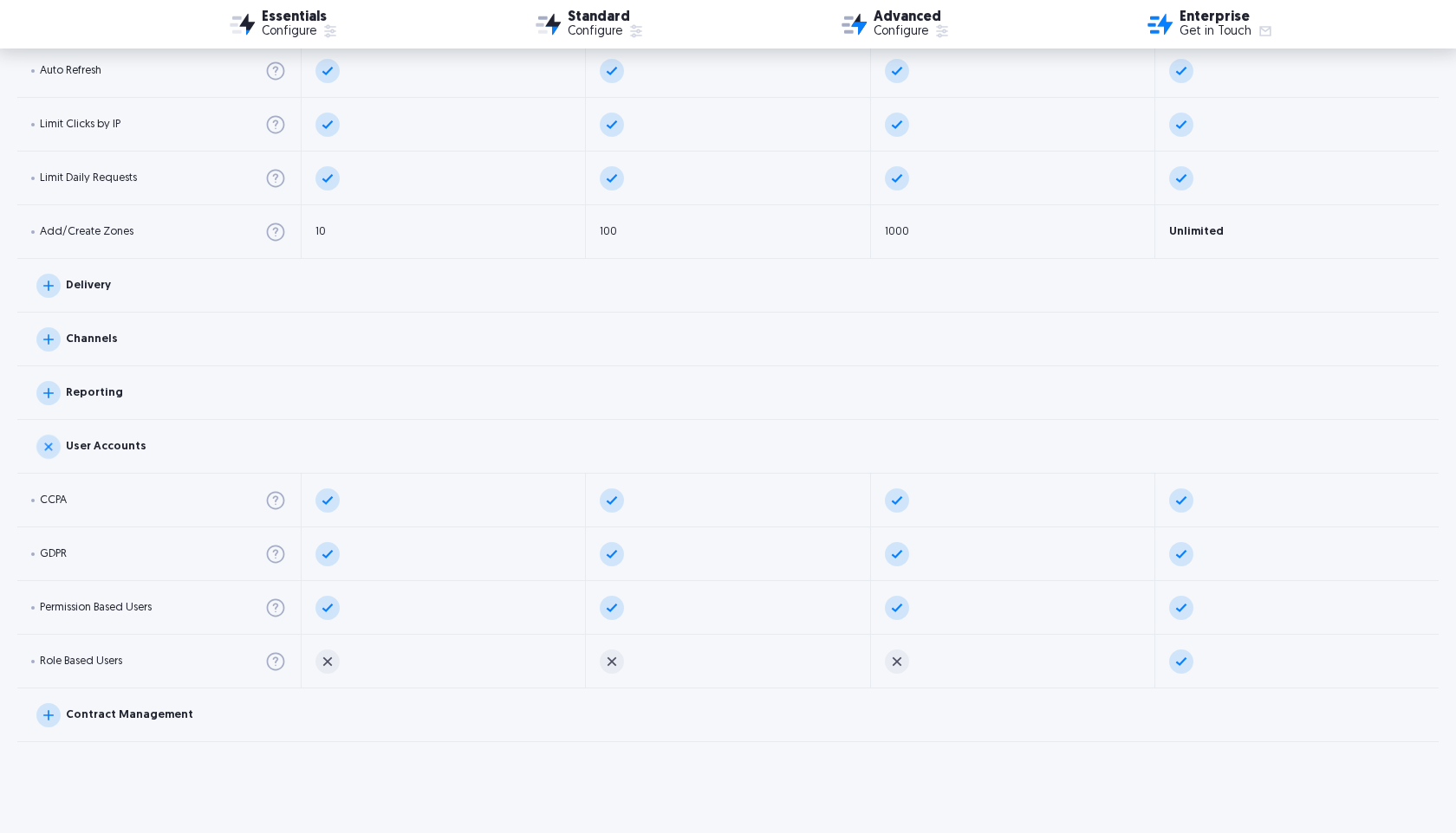
scroll to position [2762, 0]
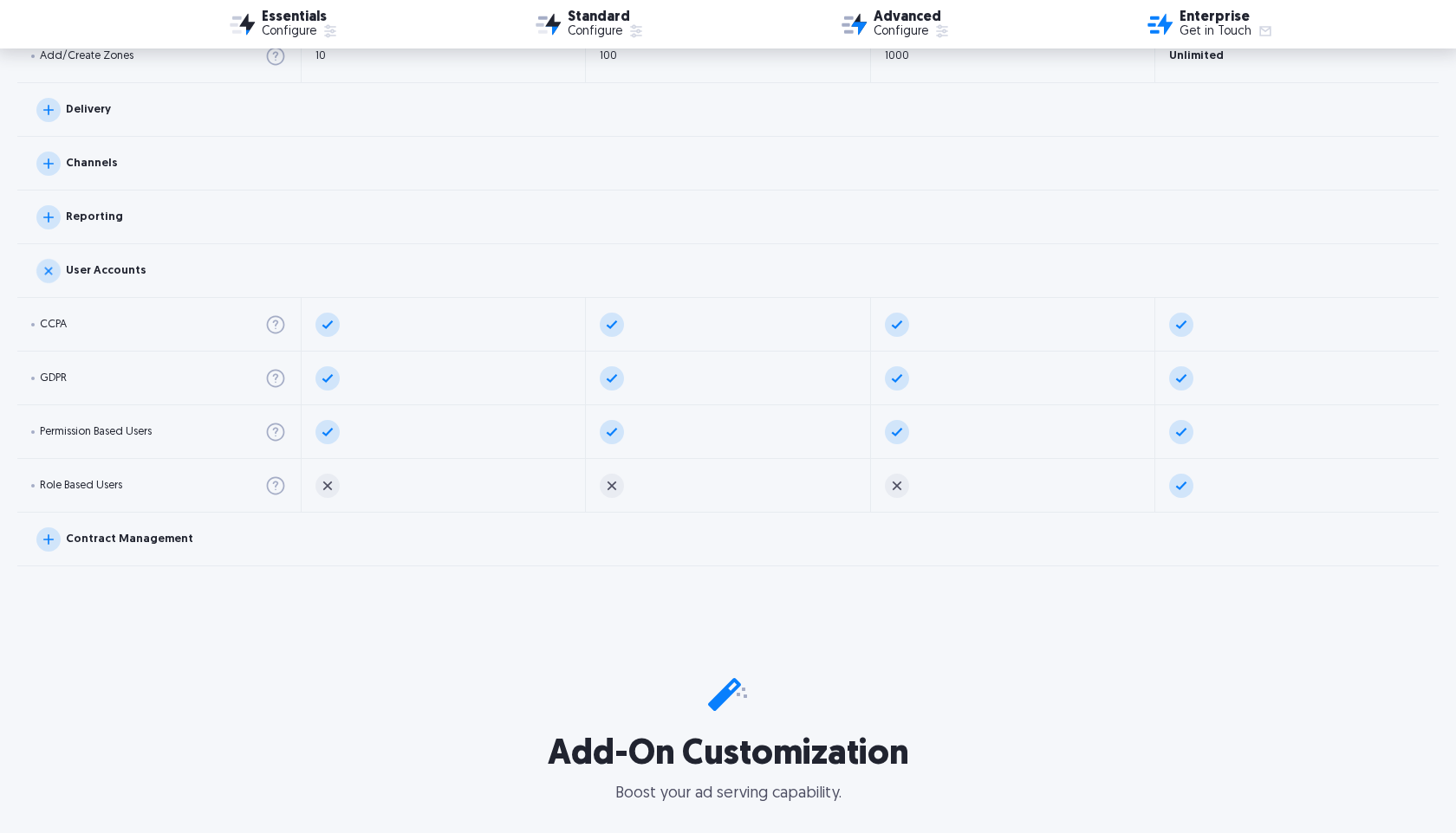
click at [48, 540] on img at bounding box center [49, 539] width 24 height 24
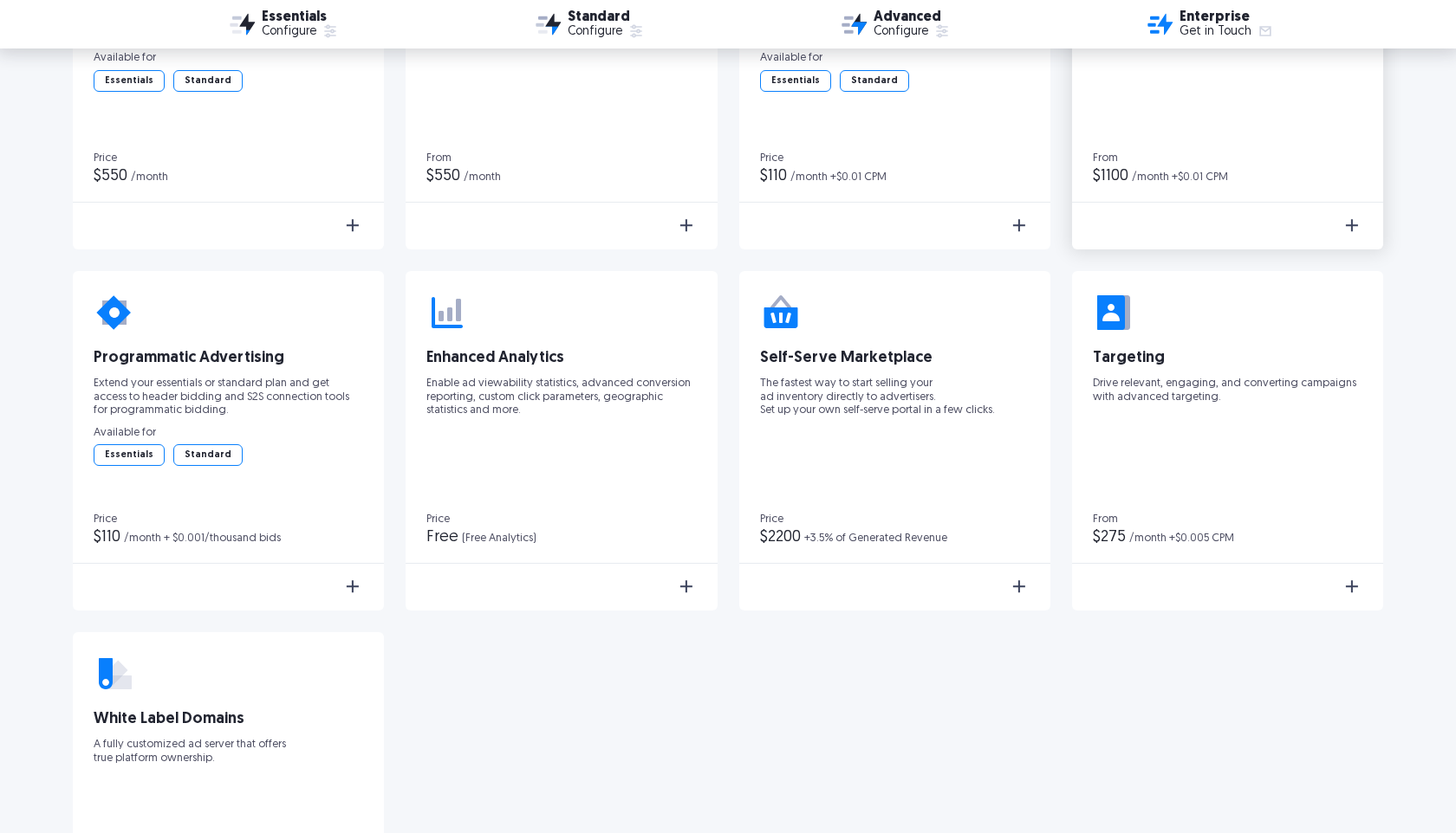
scroll to position [4098, 0]
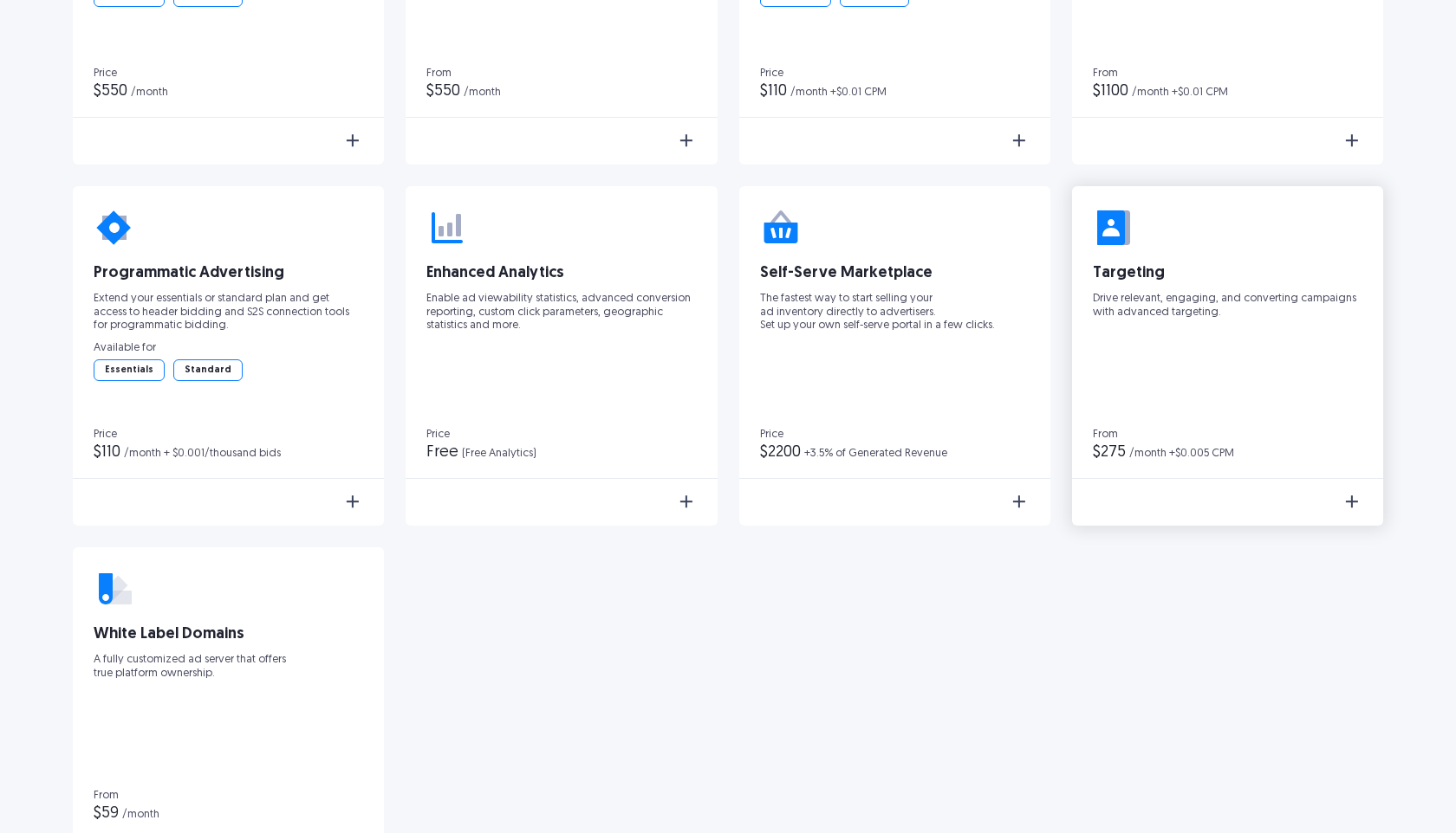
click at [1343, 504] on img at bounding box center [1352, 502] width 21 height 21
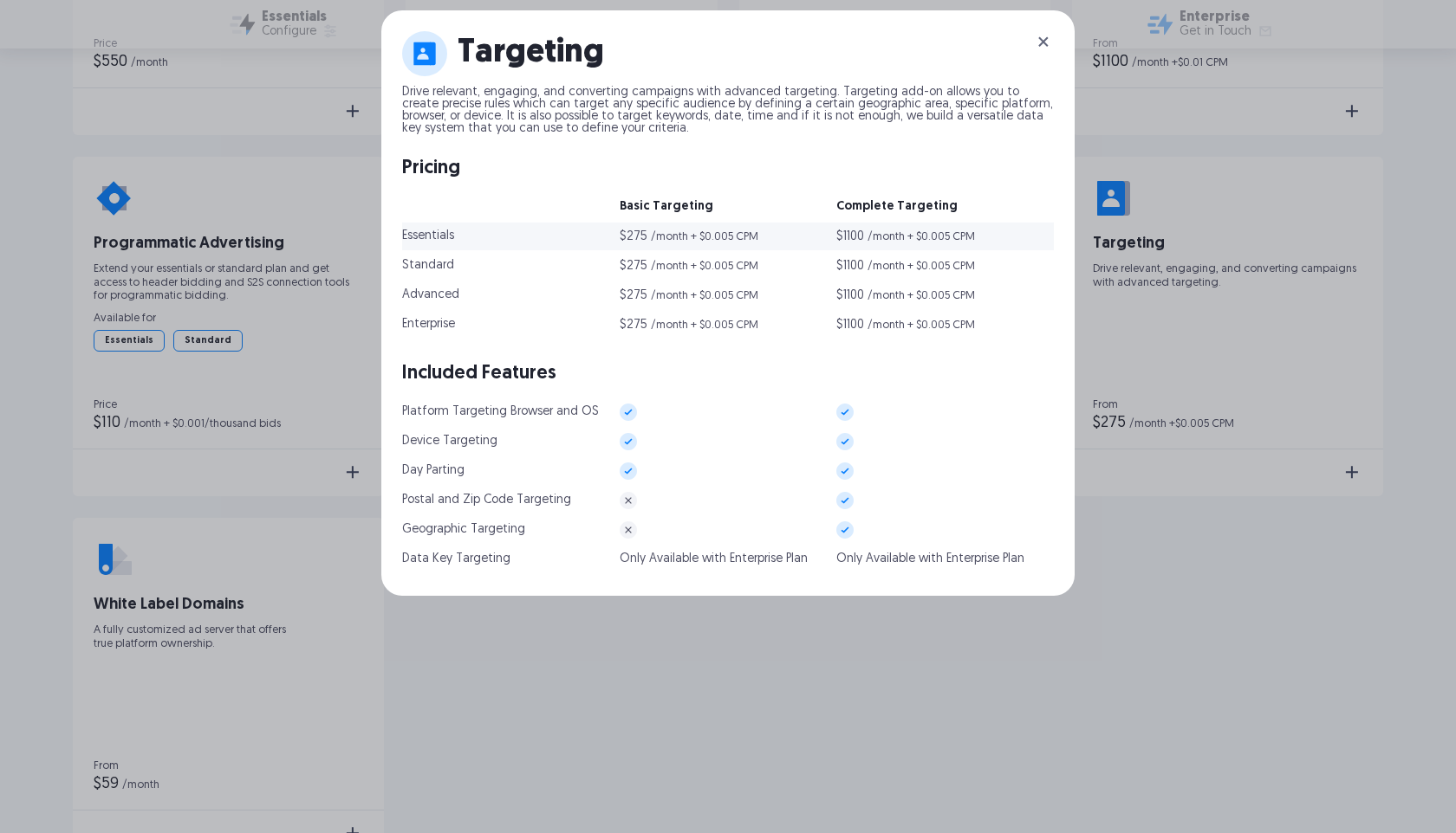
scroll to position [4182, 0]
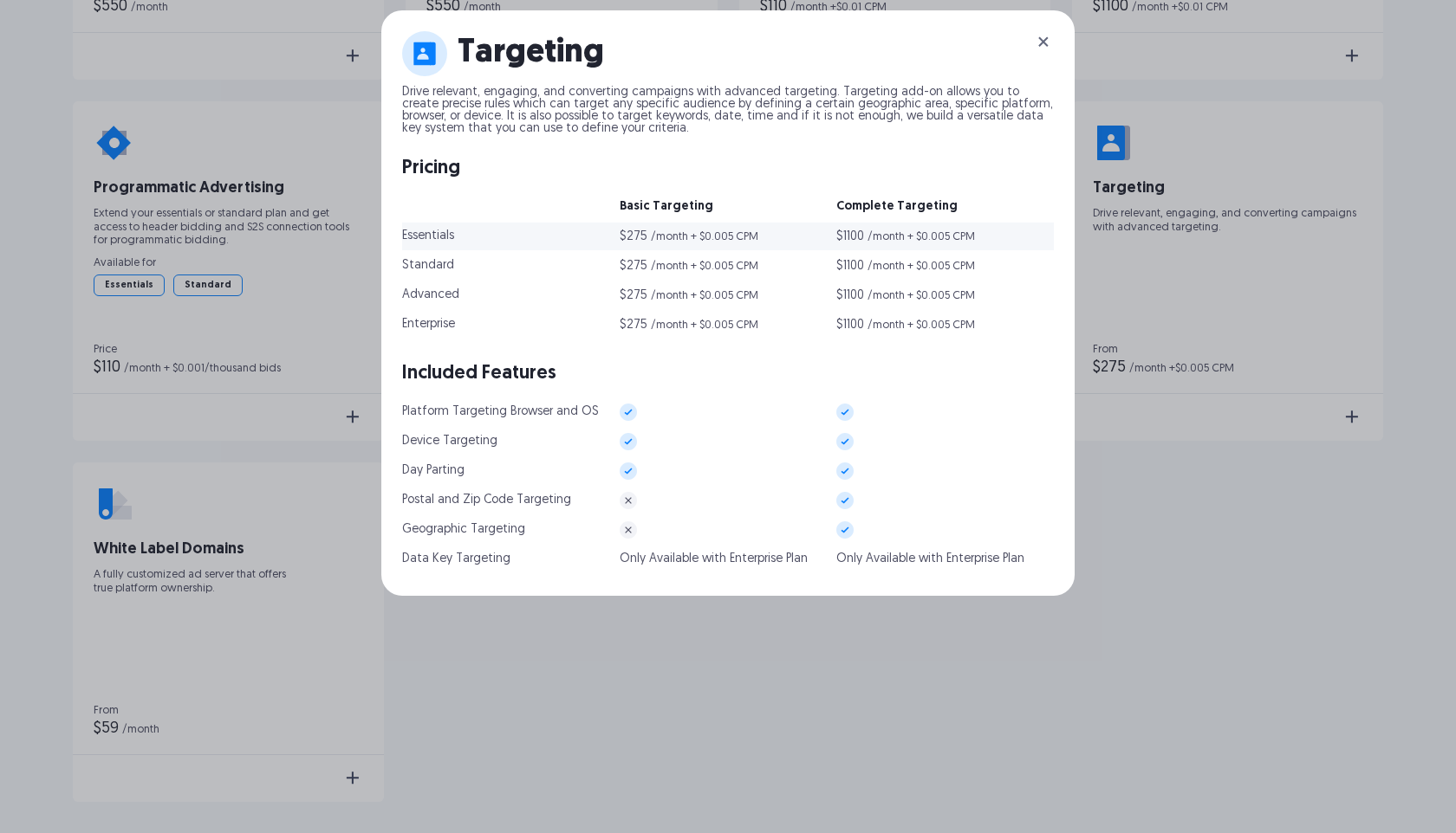
drag, startPoint x: 463, startPoint y: 234, endPoint x: 488, endPoint y: 235, distance: 25.0
click at [488, 235] on div "Essentials" at bounding box center [511, 236] width 217 height 16
click at [506, 232] on div "Essentials" at bounding box center [511, 236] width 217 height 16
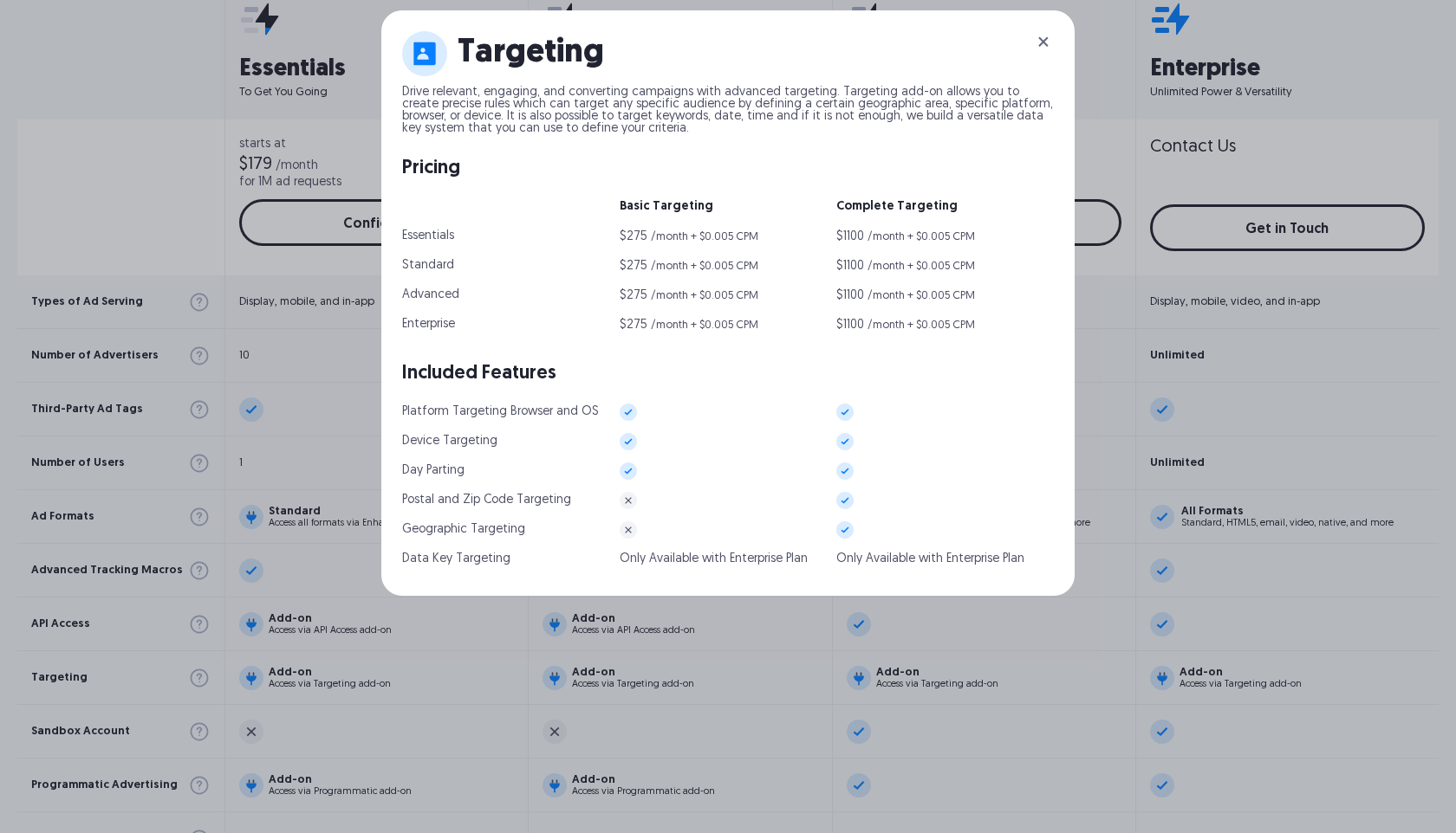
scroll to position [722, 0]
